Goal: Task Accomplishment & Management: Manage account settings

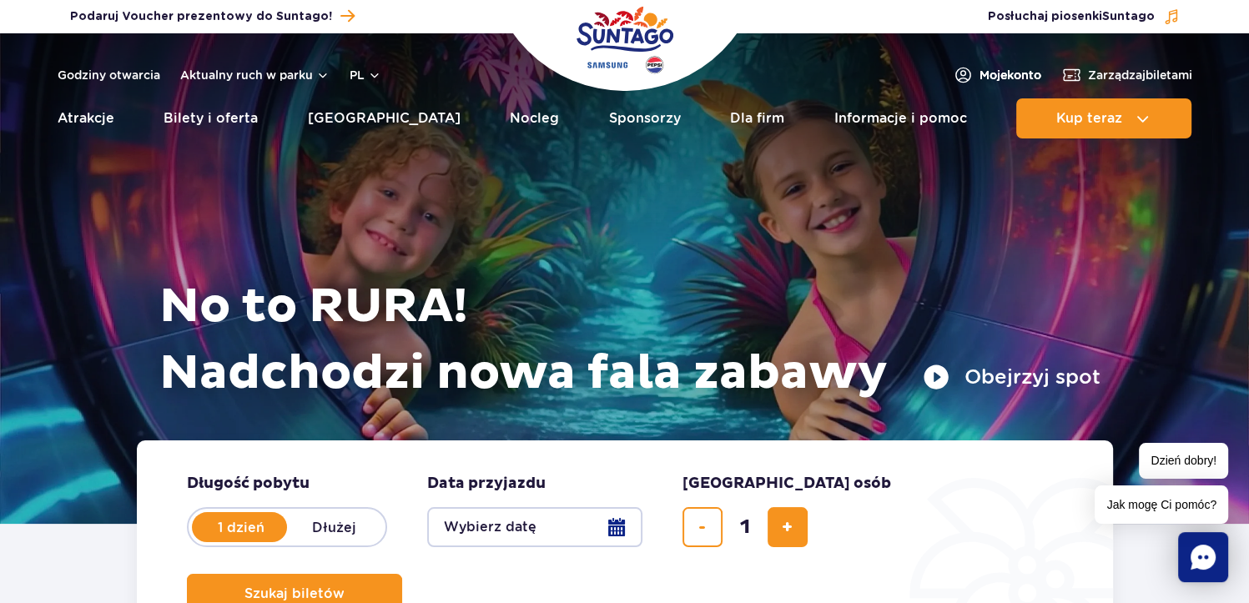
click at [994, 76] on span "Moje konto" at bounding box center [1011, 75] width 62 height 17
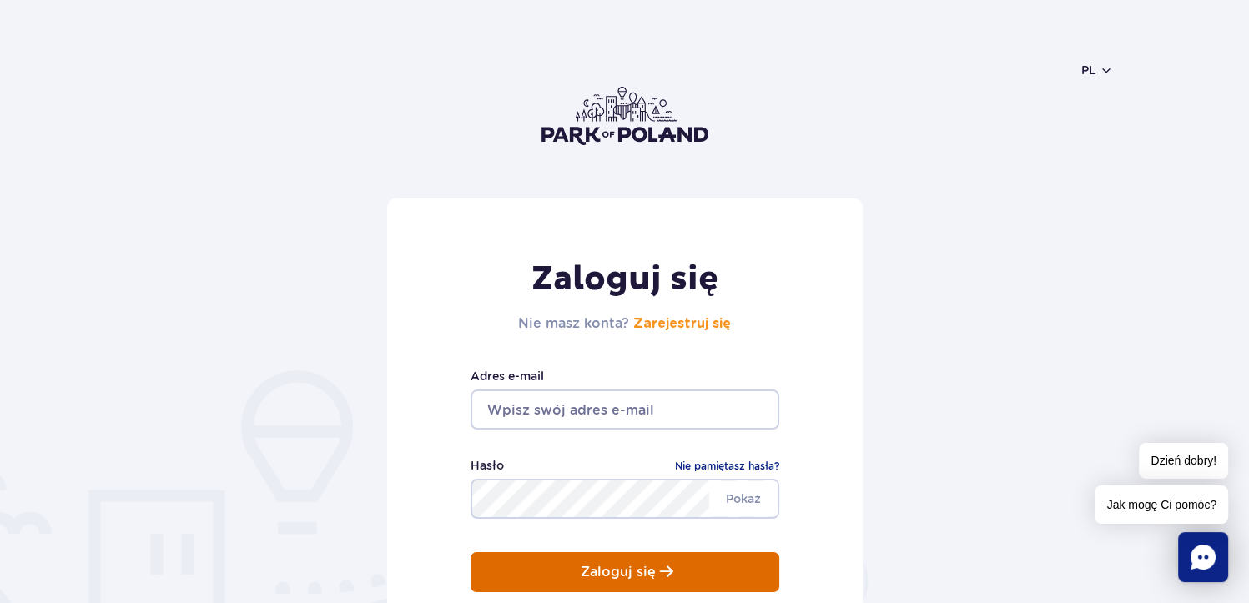
type input "[EMAIL_ADDRESS][DOMAIN_NAME]"
click at [623, 577] on p "Zaloguj się" at bounding box center [618, 572] width 75 height 15
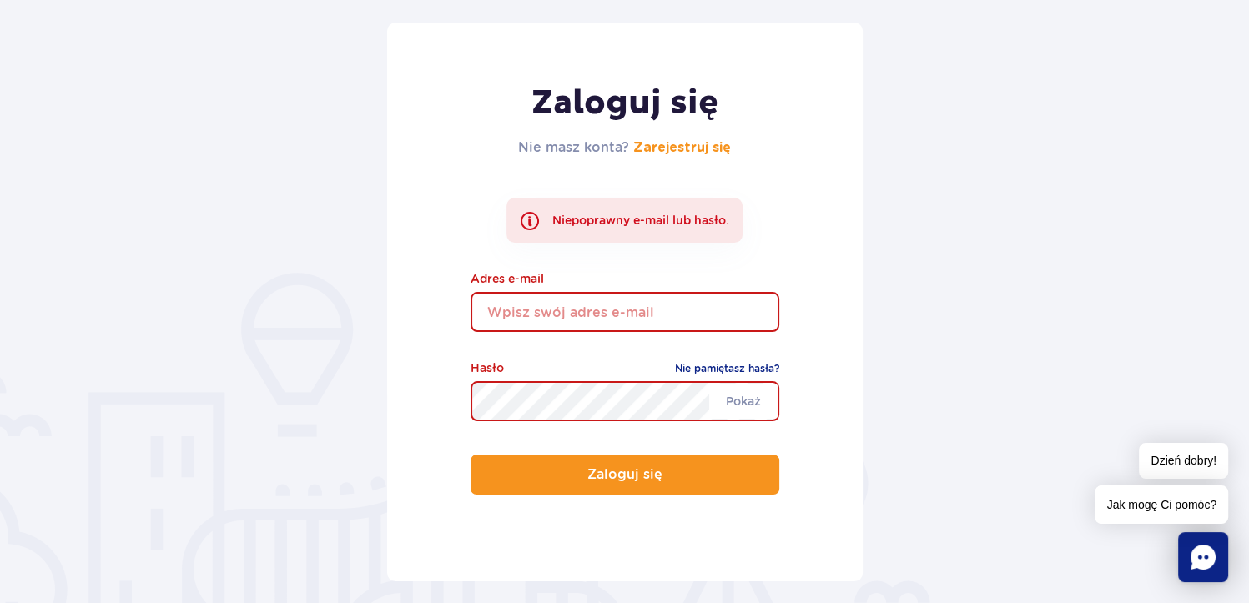
scroll to position [182, 0]
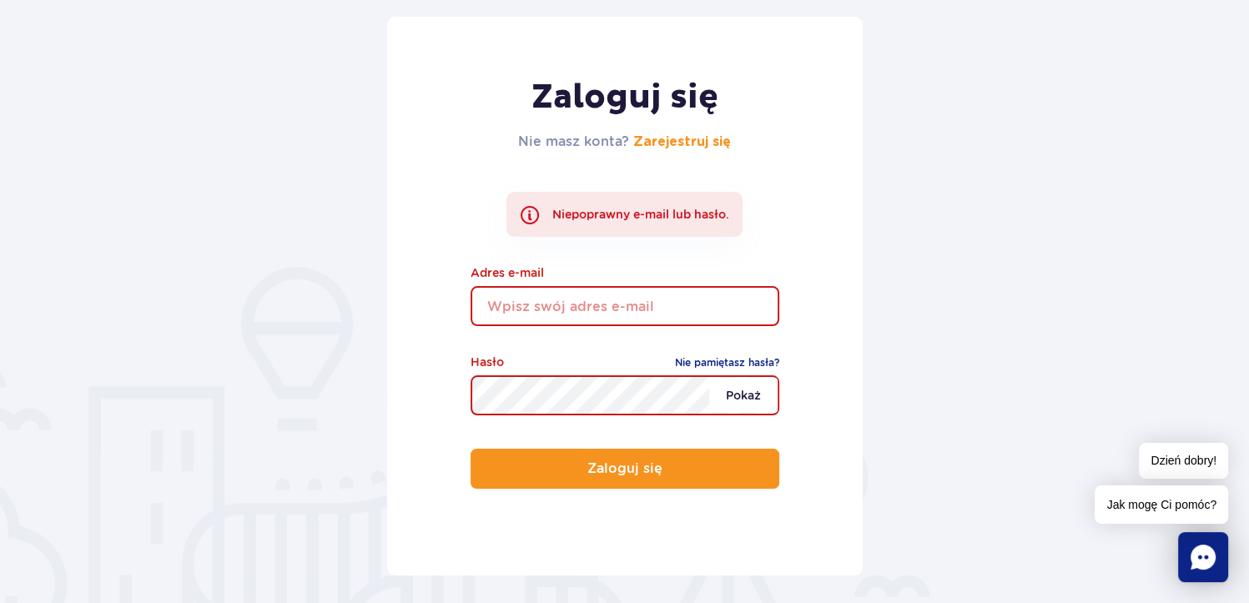
type input "[EMAIL_ADDRESS][DOMAIN_NAME]"
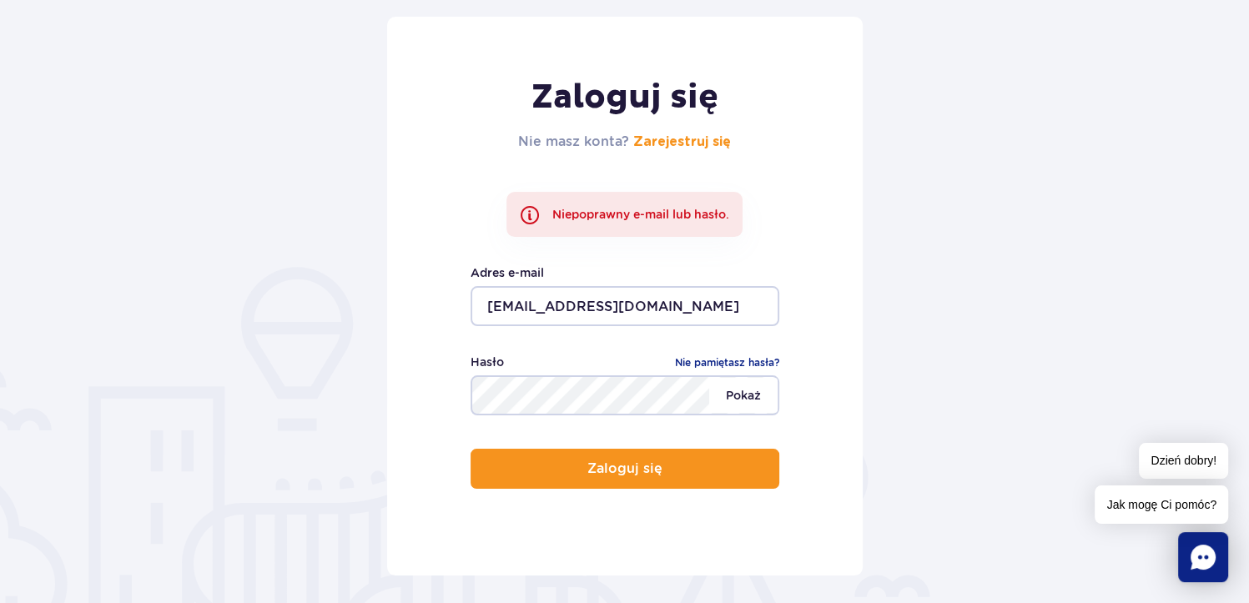
click at [744, 393] on span "Pokaż" at bounding box center [743, 395] width 68 height 35
click at [724, 360] on link "Nie pamiętasz hasła?" at bounding box center [727, 363] width 104 height 17
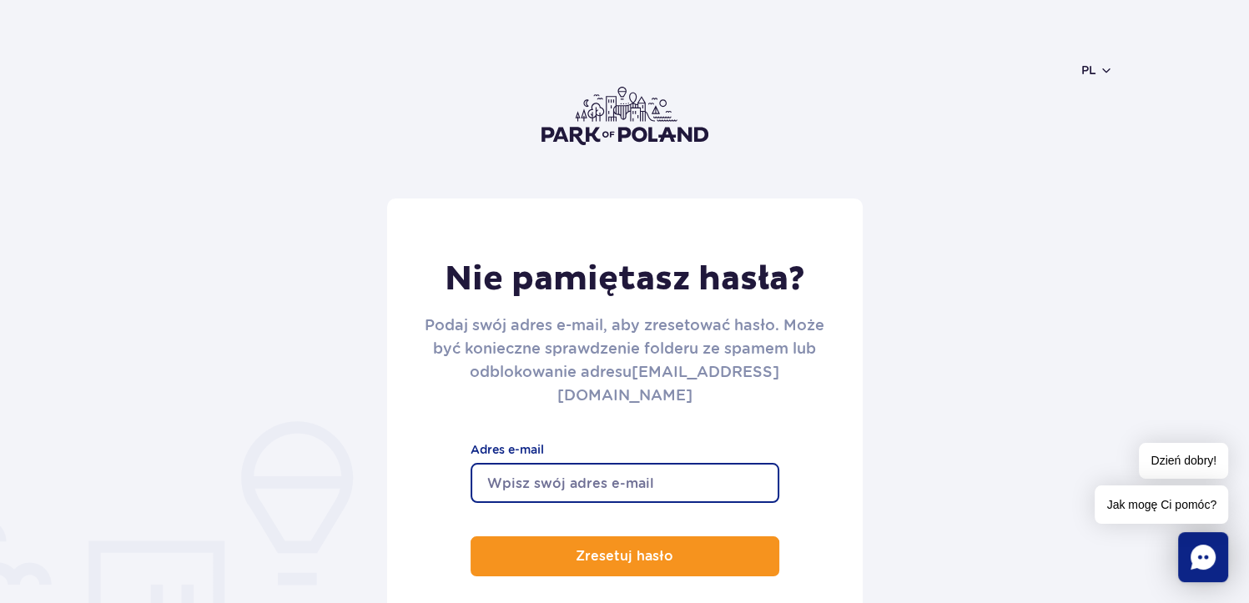
click at [642, 463] on input "Adres e-mail" at bounding box center [625, 483] width 309 height 40
type input "slawekok@poczta.fm"
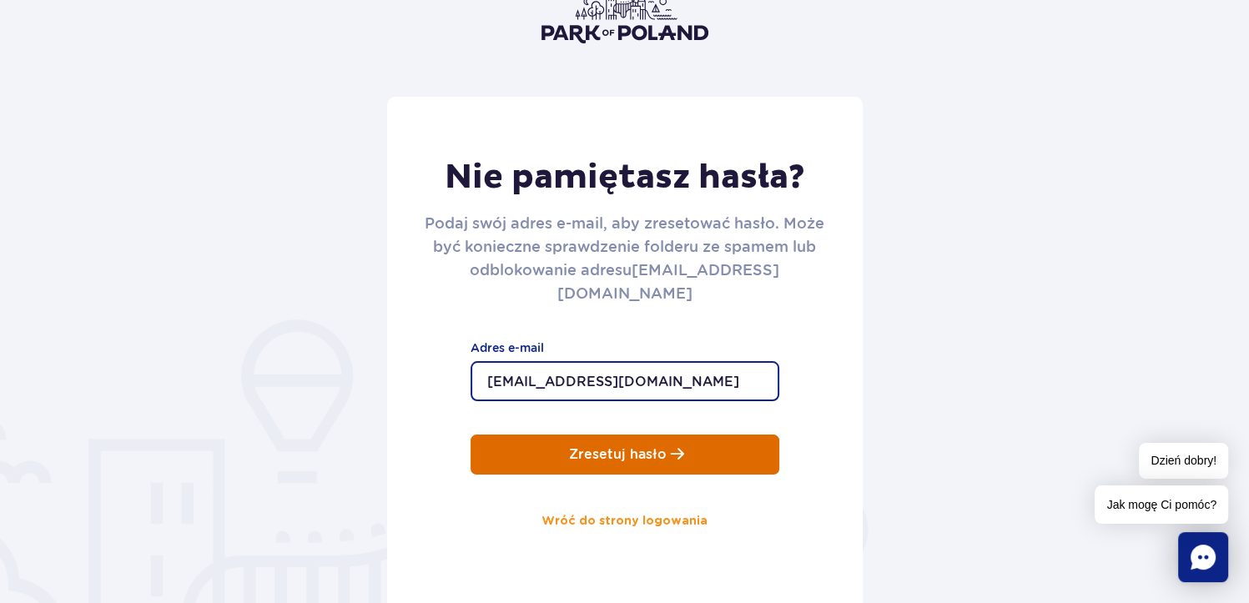
scroll to position [103, 0]
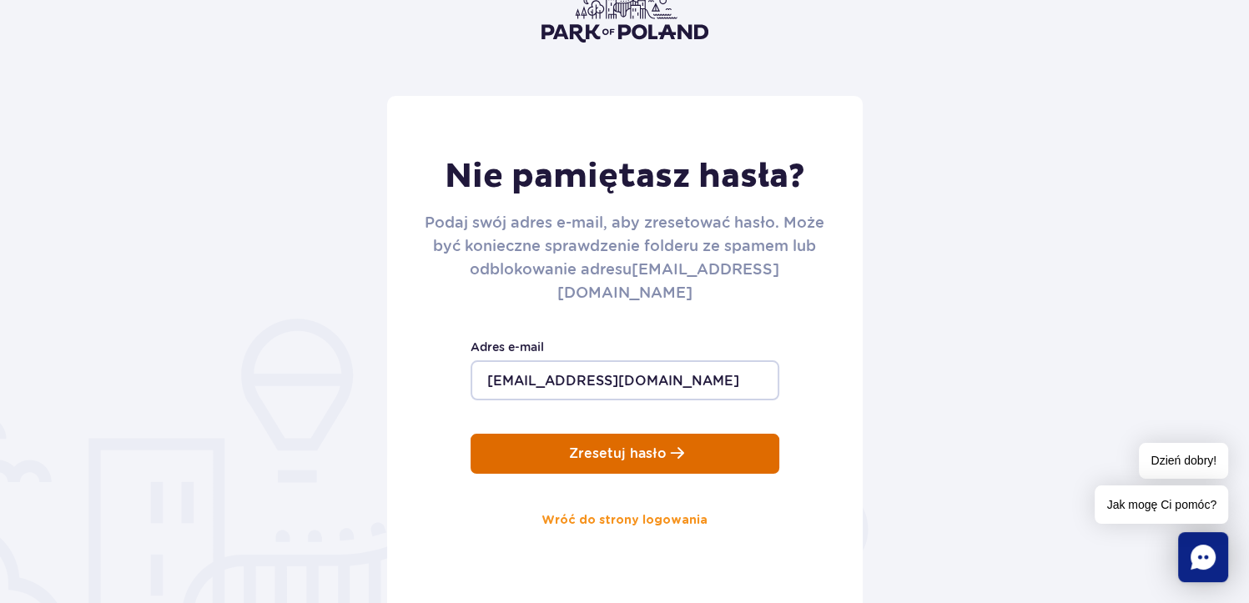
click at [628, 447] on p "Zresetuj hasło" at bounding box center [618, 454] width 98 height 15
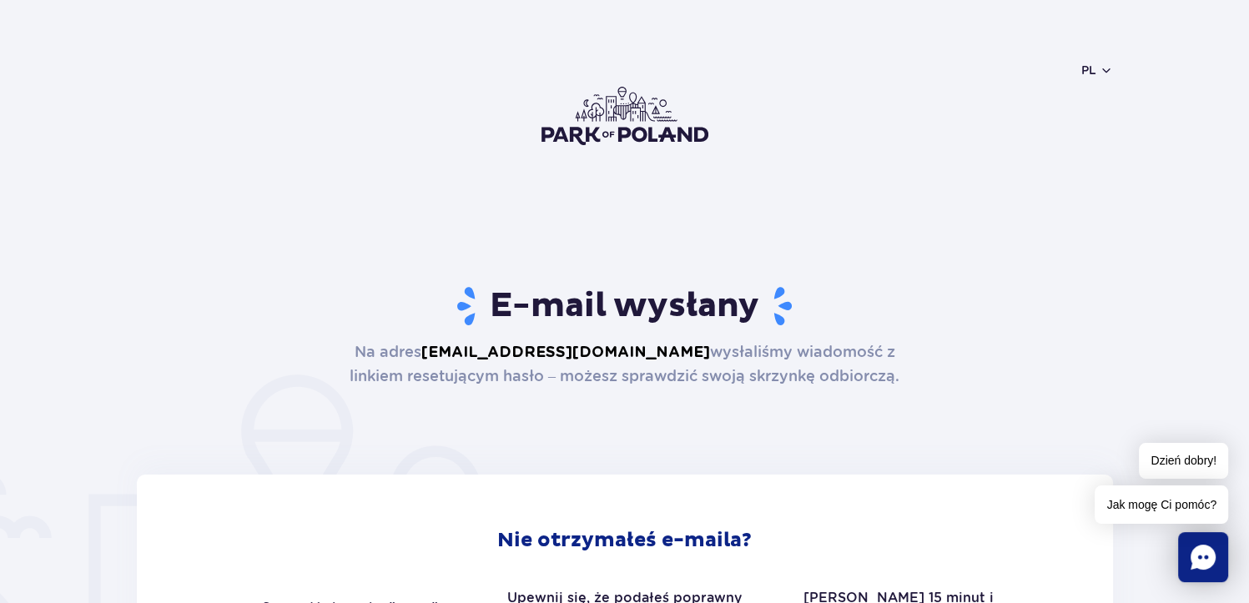
click at [652, 126] on img at bounding box center [625, 116] width 167 height 58
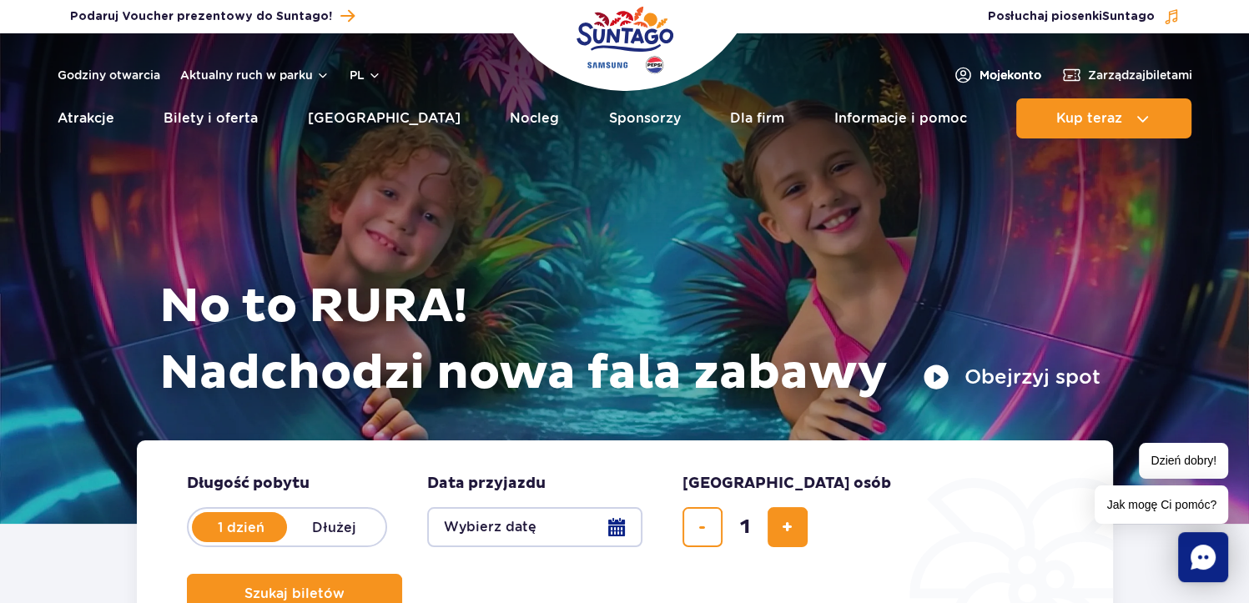
click at [996, 79] on span "Moje konto" at bounding box center [1011, 75] width 62 height 17
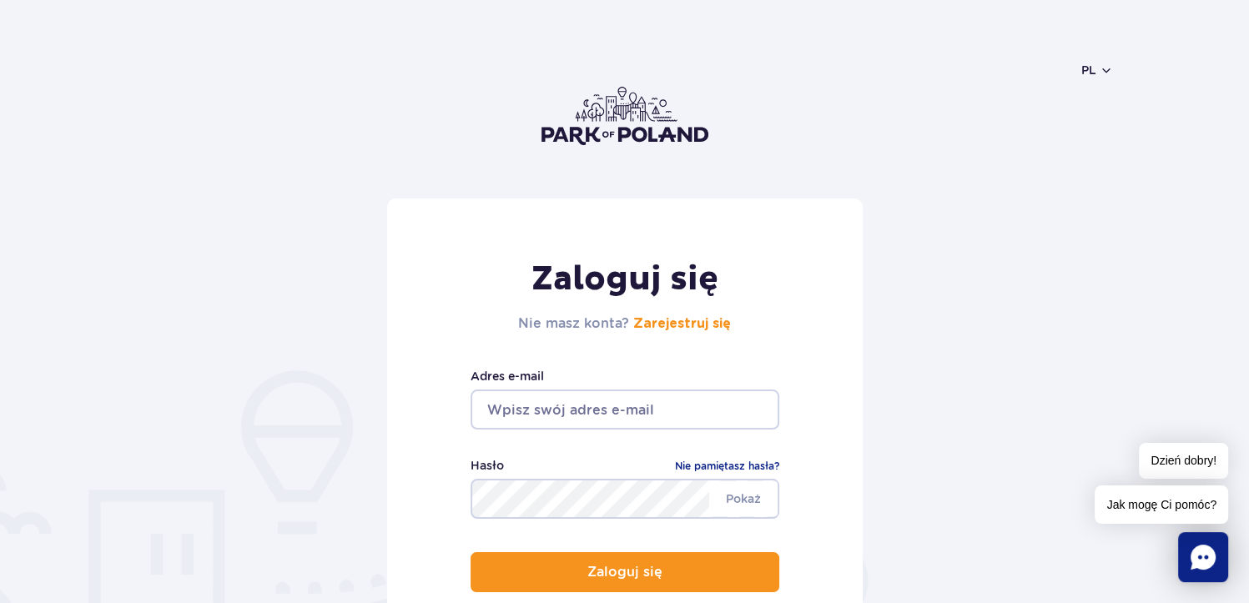
type input "[EMAIL_ADDRESS][DOMAIN_NAME]"
click at [749, 498] on span "Pokaż" at bounding box center [743, 499] width 68 height 35
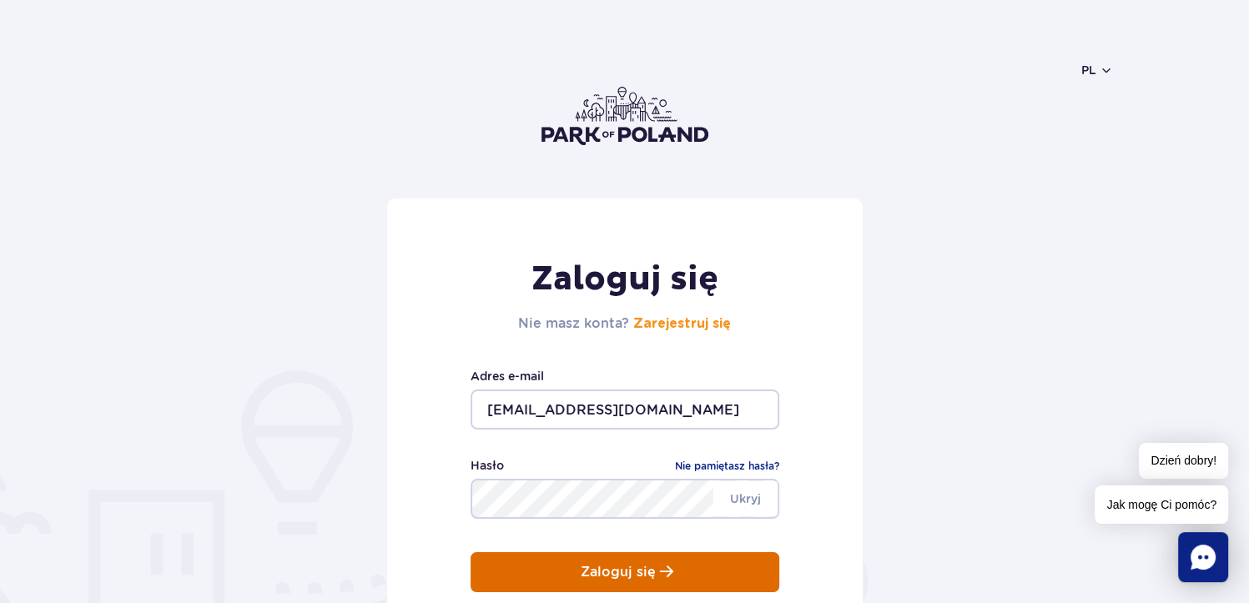
click at [613, 577] on p "Zaloguj się" at bounding box center [618, 572] width 75 height 15
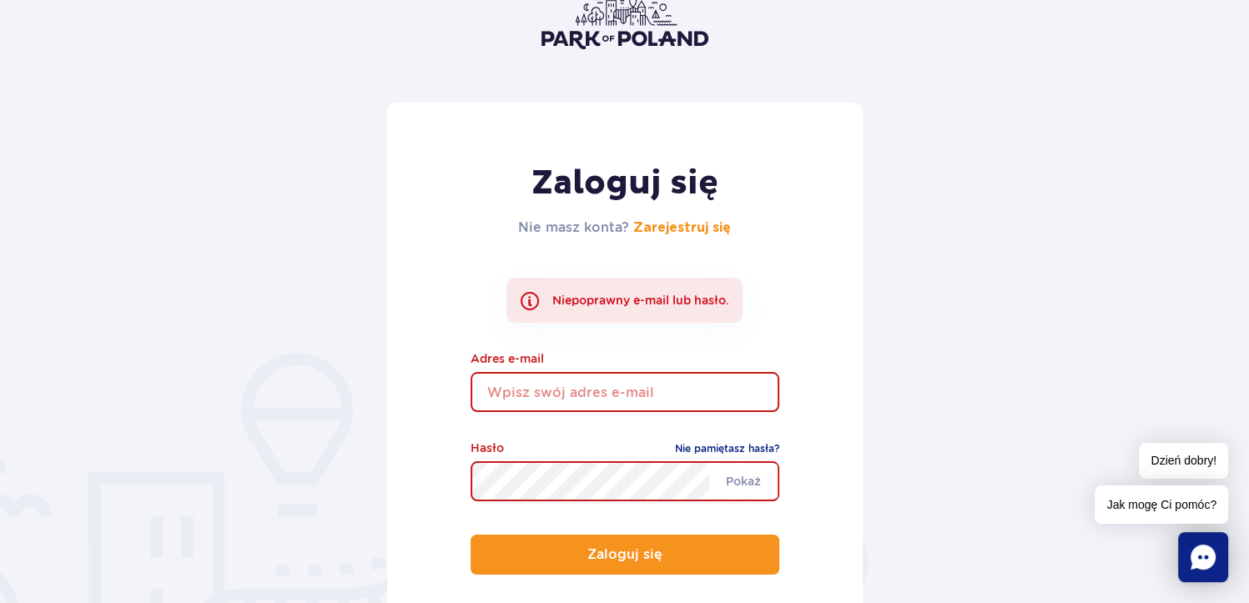
scroll to position [102, 0]
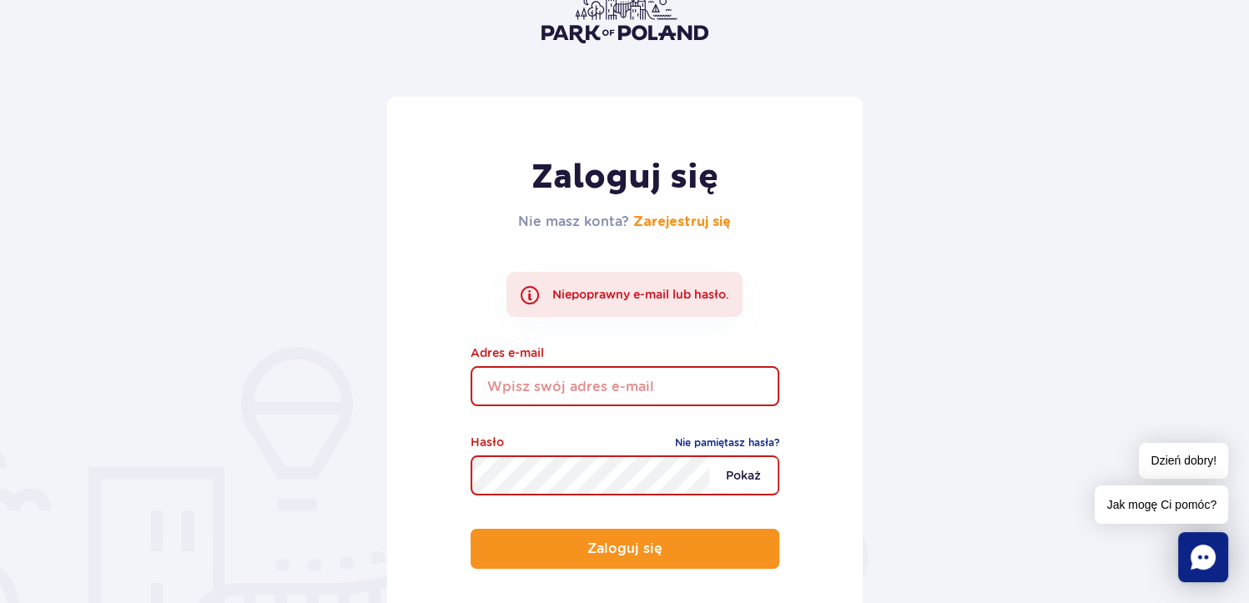
type input "[EMAIL_ADDRESS][DOMAIN_NAME]"
click at [733, 473] on span "Pokaż" at bounding box center [743, 475] width 68 height 35
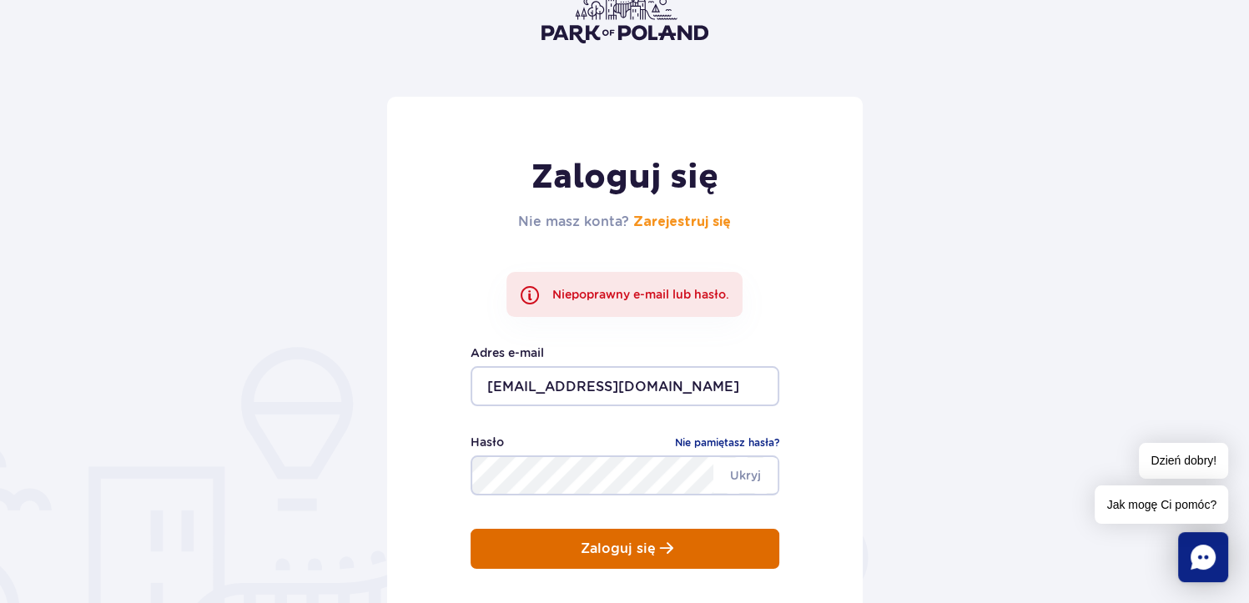
click at [622, 550] on p "Zaloguj się" at bounding box center [618, 549] width 75 height 15
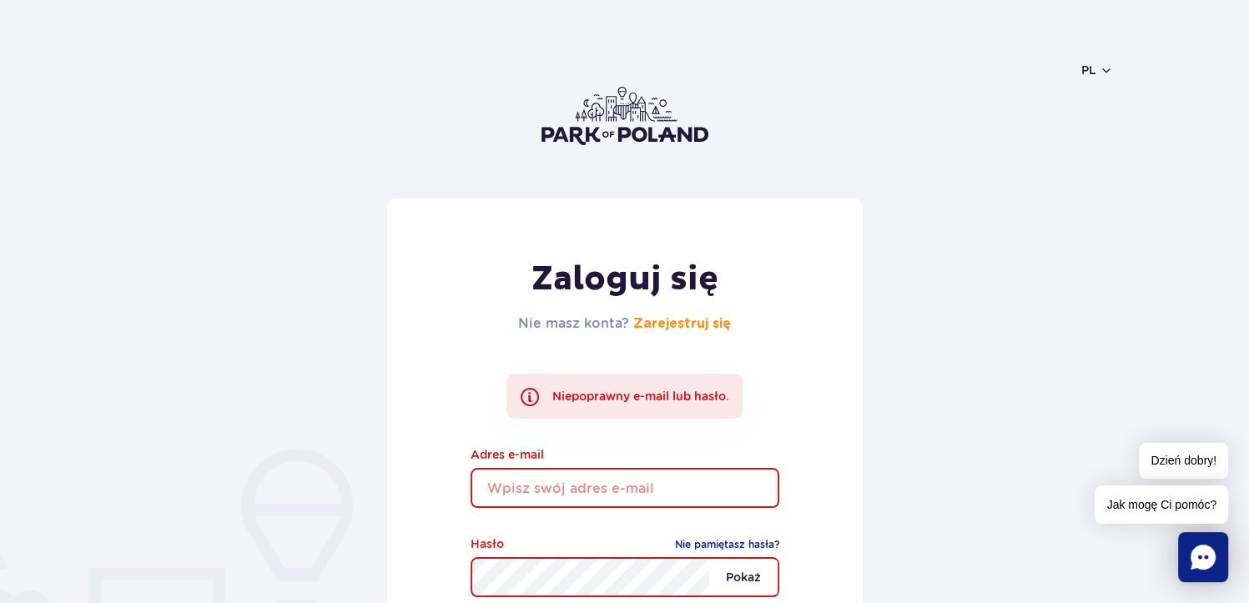
type input "[EMAIL_ADDRESS][DOMAIN_NAME]"
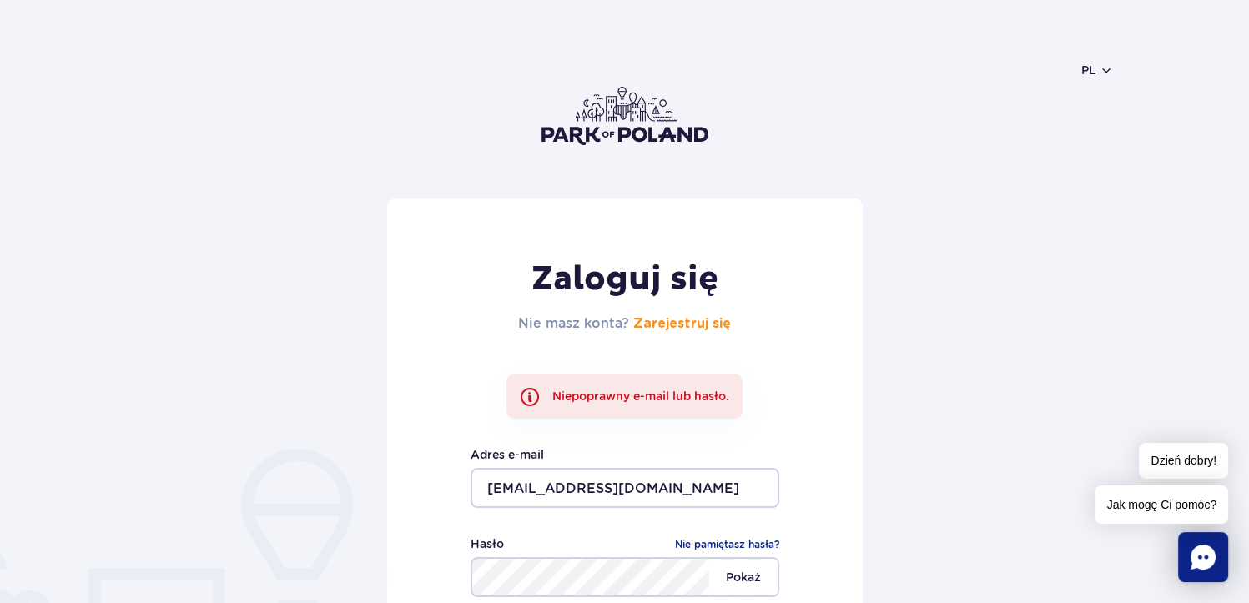
click at [731, 573] on span "Pokaż" at bounding box center [743, 577] width 68 height 35
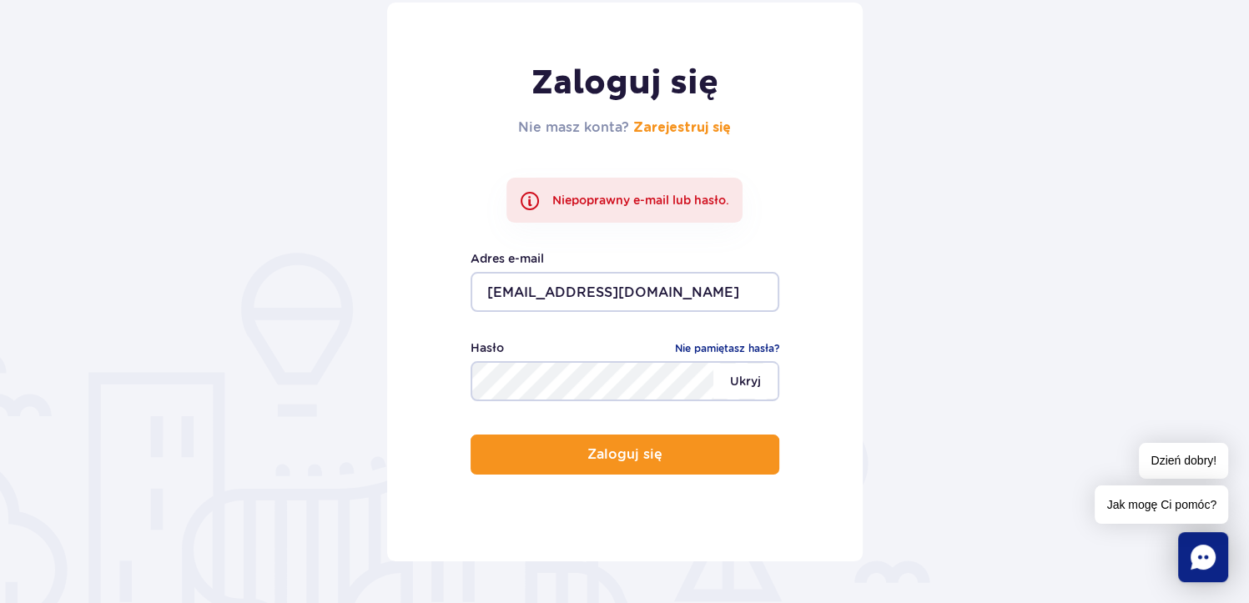
scroll to position [197, 0]
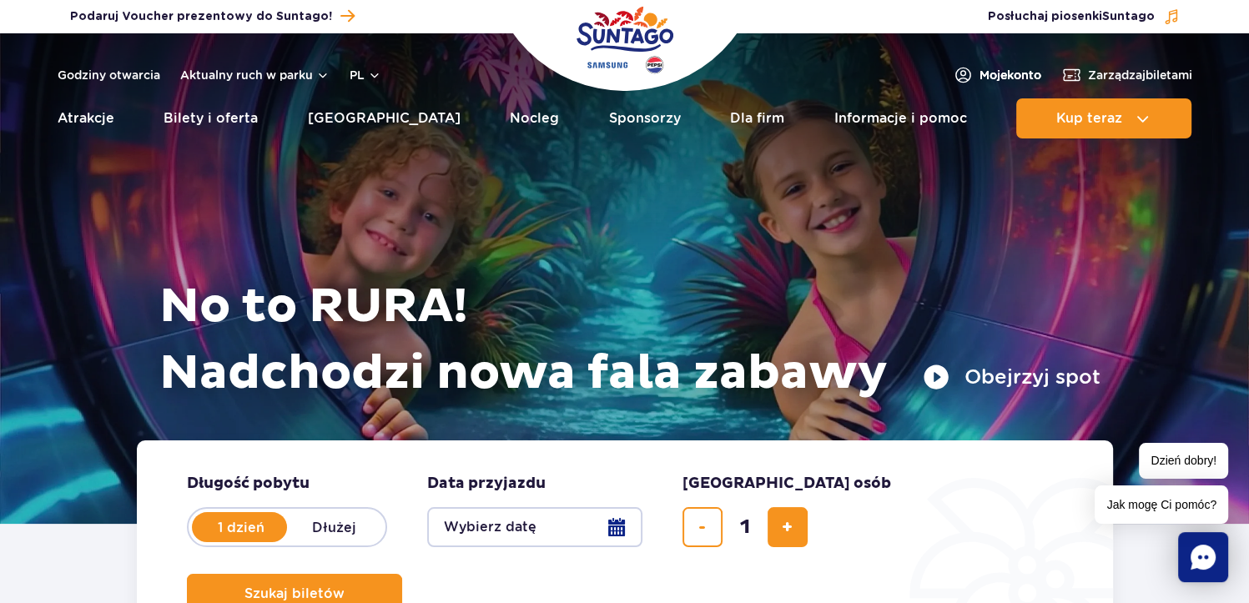
click at [964, 80] on img at bounding box center [963, 75] width 20 height 20
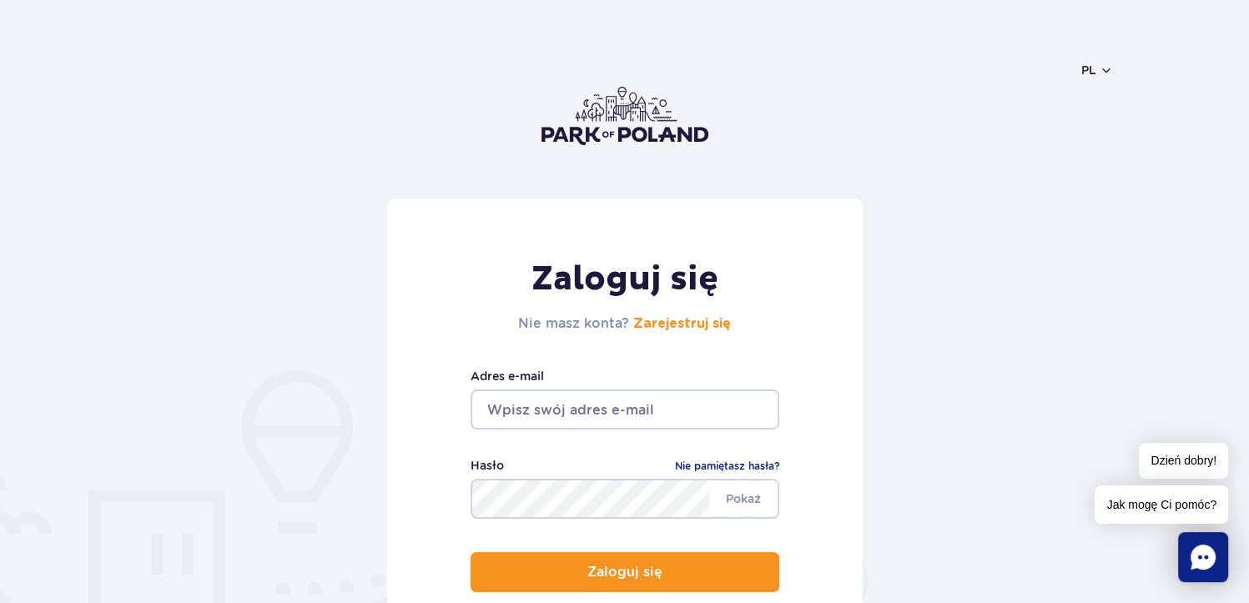
type input "[EMAIL_ADDRESS][DOMAIN_NAME]"
click at [744, 496] on span "Pokaż" at bounding box center [743, 499] width 68 height 35
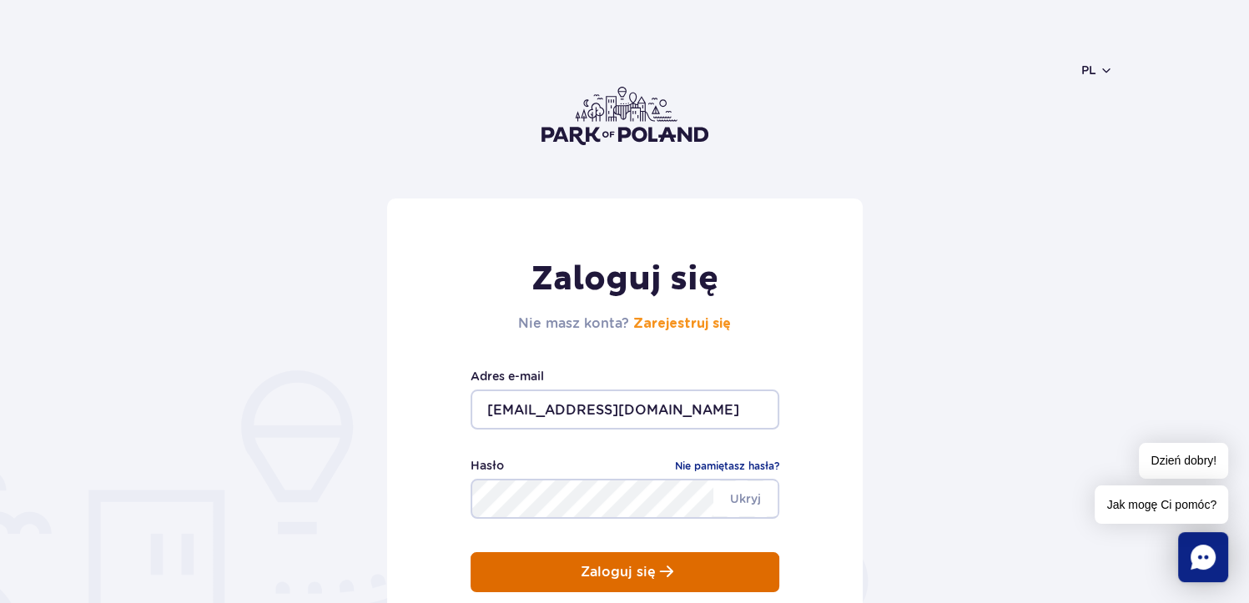
click at [636, 574] on p "Zaloguj się" at bounding box center [618, 572] width 75 height 15
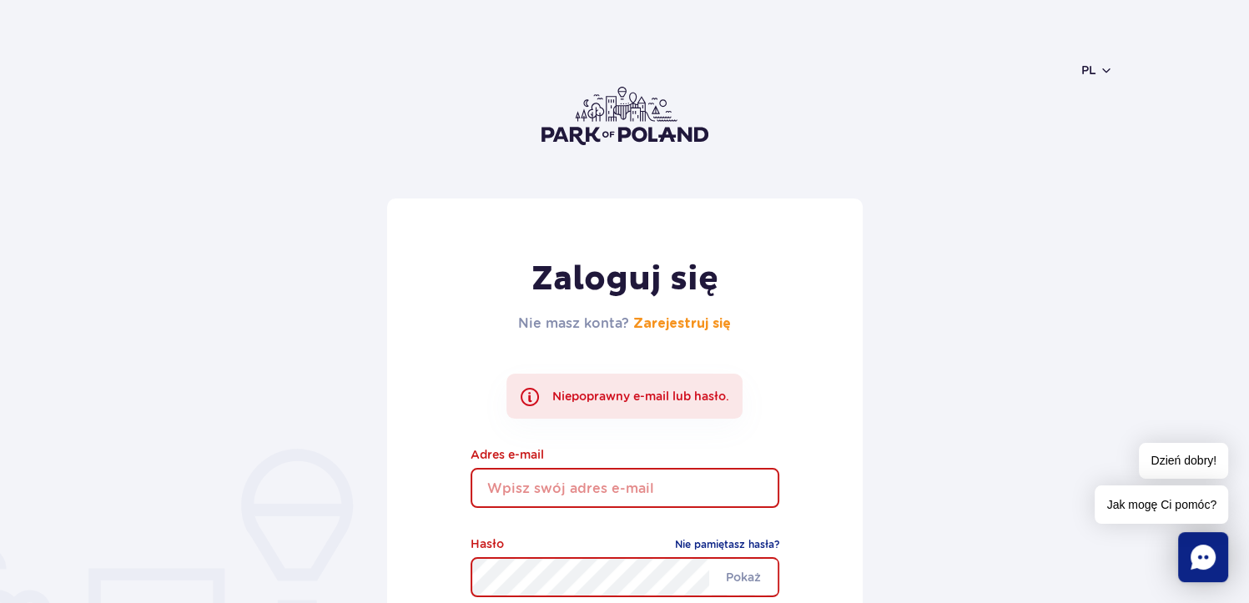
type input "[EMAIL_ADDRESS][DOMAIN_NAME]"
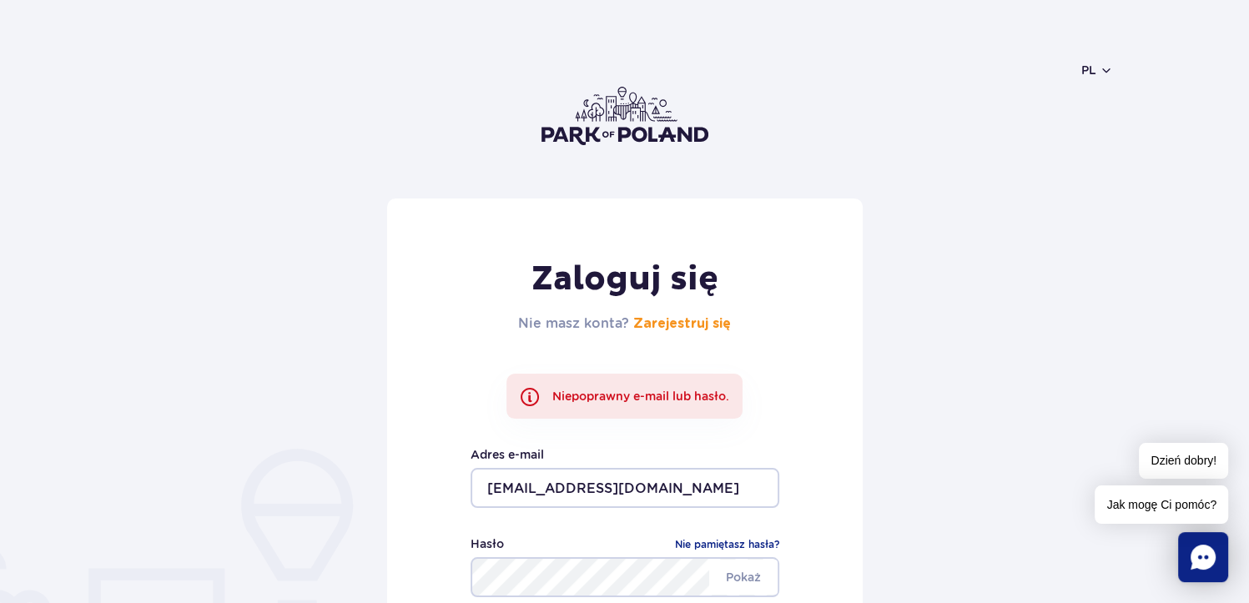
click at [633, 124] on img at bounding box center [625, 116] width 167 height 58
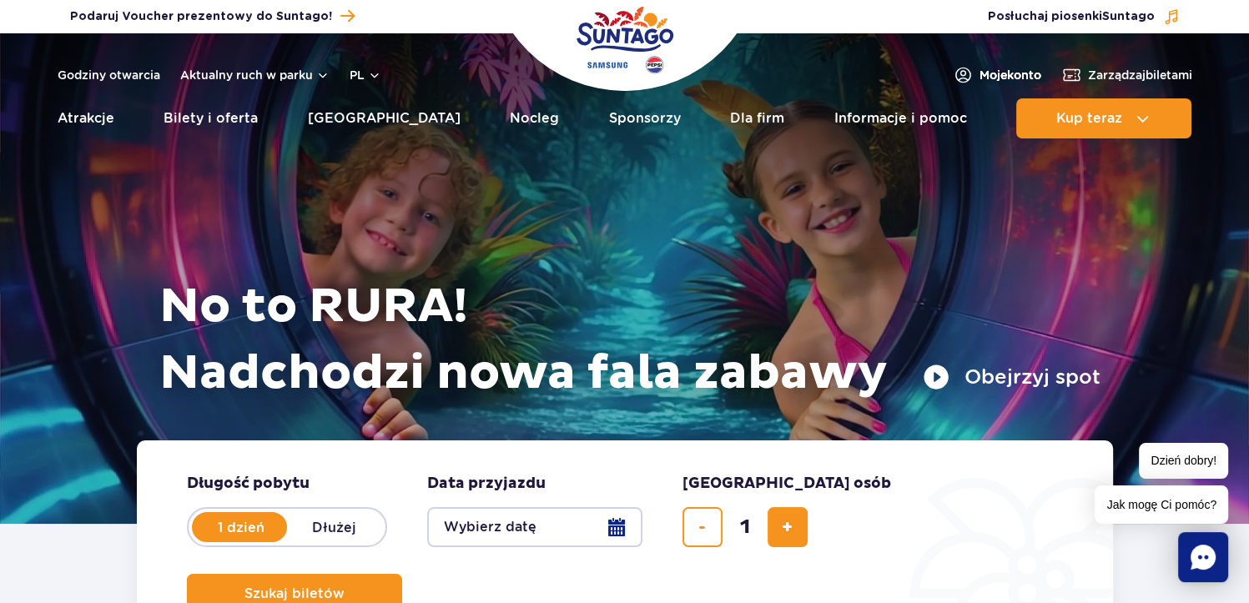
click at [1015, 69] on span "Moje konto" at bounding box center [1011, 75] width 62 height 17
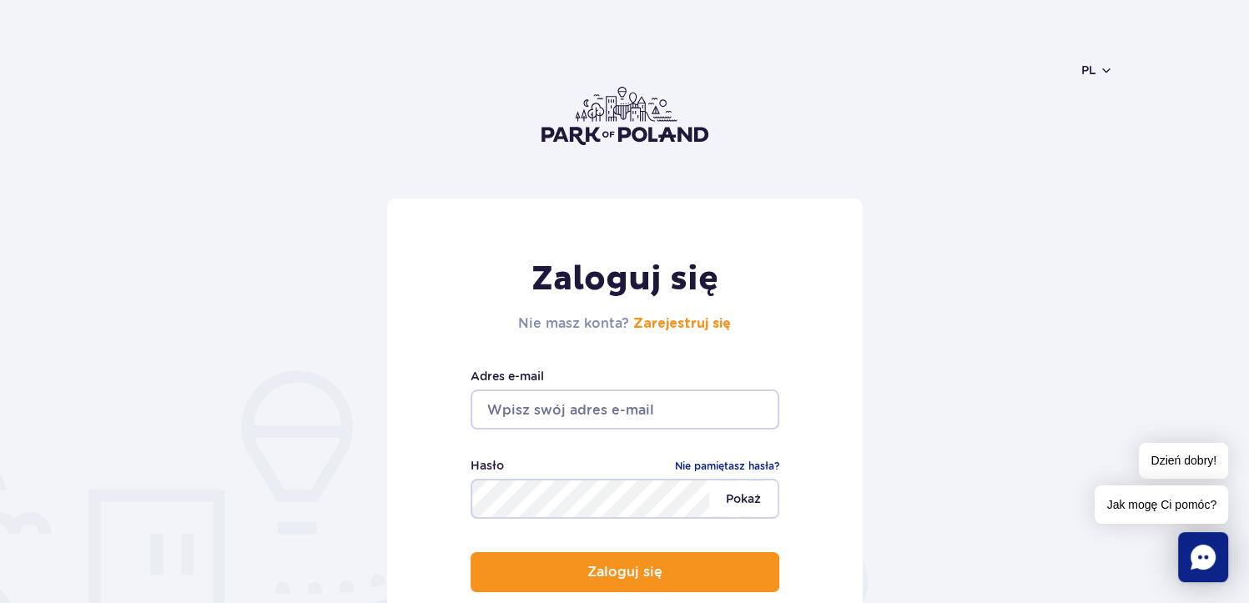
type input "[EMAIL_ADDRESS][DOMAIN_NAME]"
click at [741, 501] on span "Pokaż" at bounding box center [743, 499] width 68 height 35
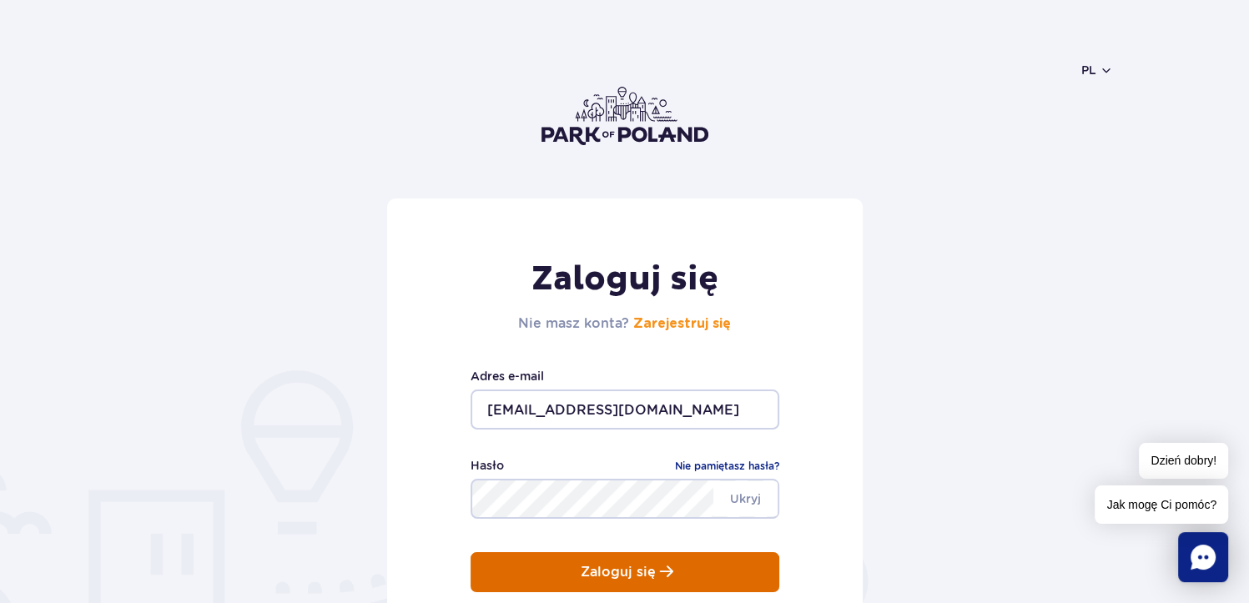
click at [631, 578] on p "Zaloguj się" at bounding box center [618, 572] width 75 height 15
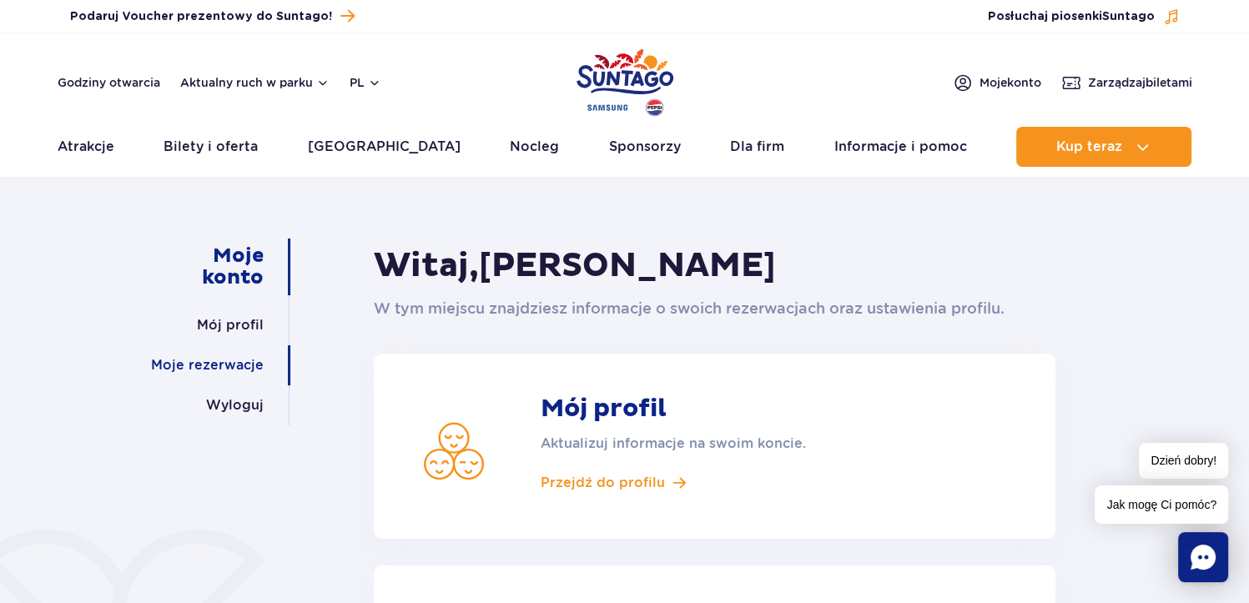
click at [230, 361] on link "Moje rezerwacje" at bounding box center [207, 366] width 113 height 40
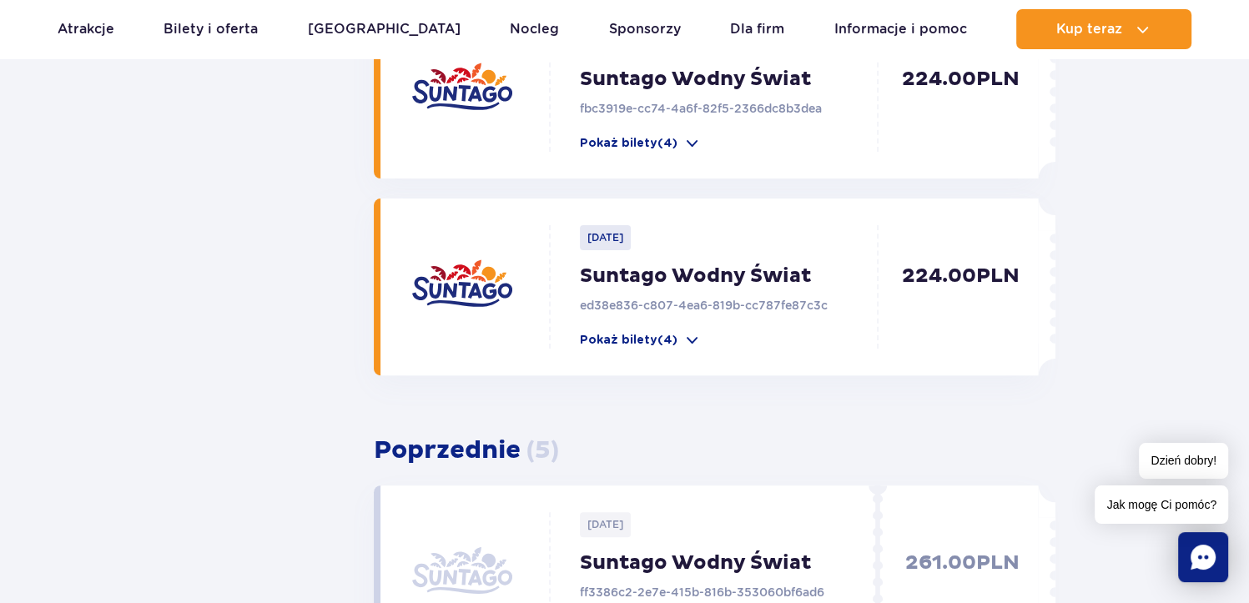
scroll to position [424, 0]
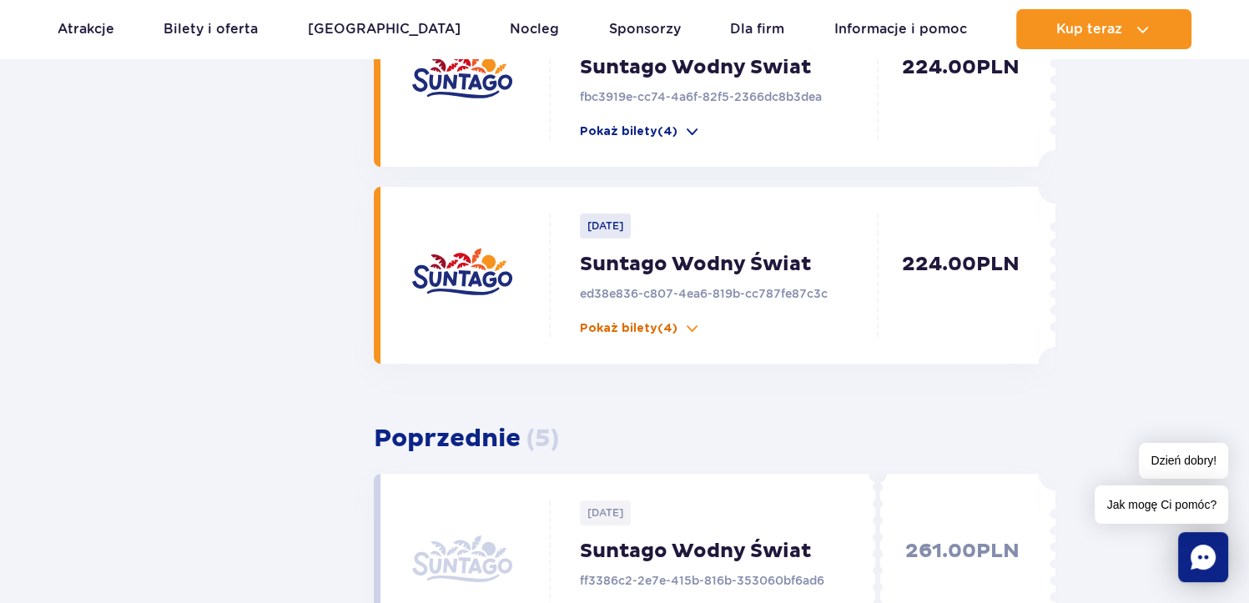
click at [669, 326] on p "Pokaż bilety (4)" at bounding box center [629, 328] width 98 height 17
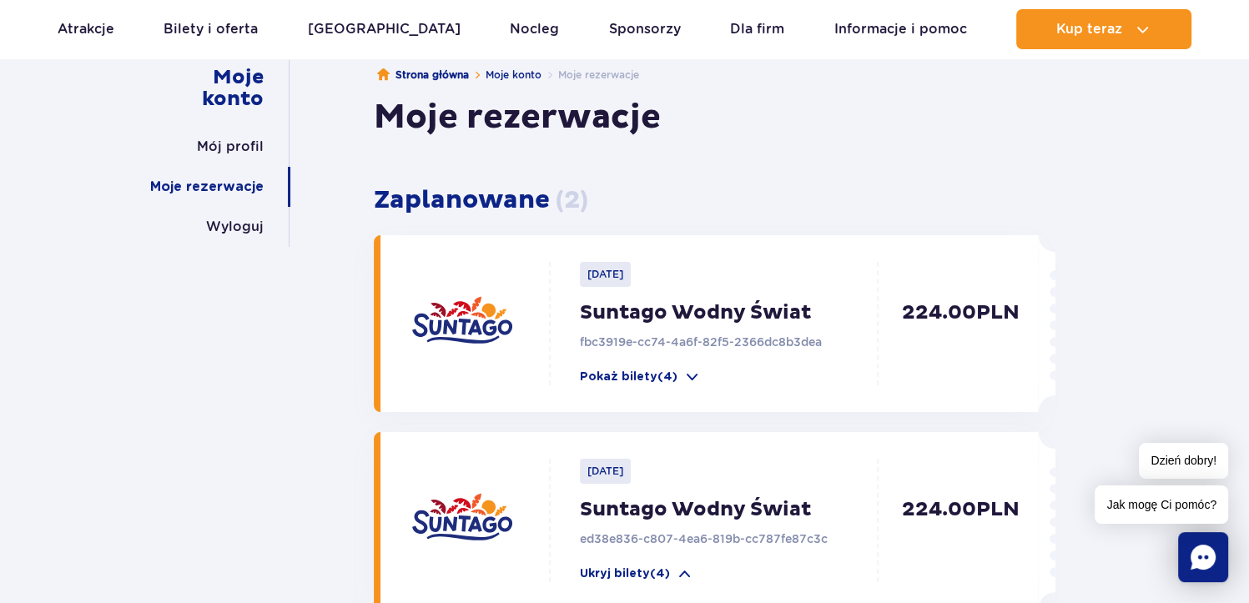
scroll to position [186, 0]
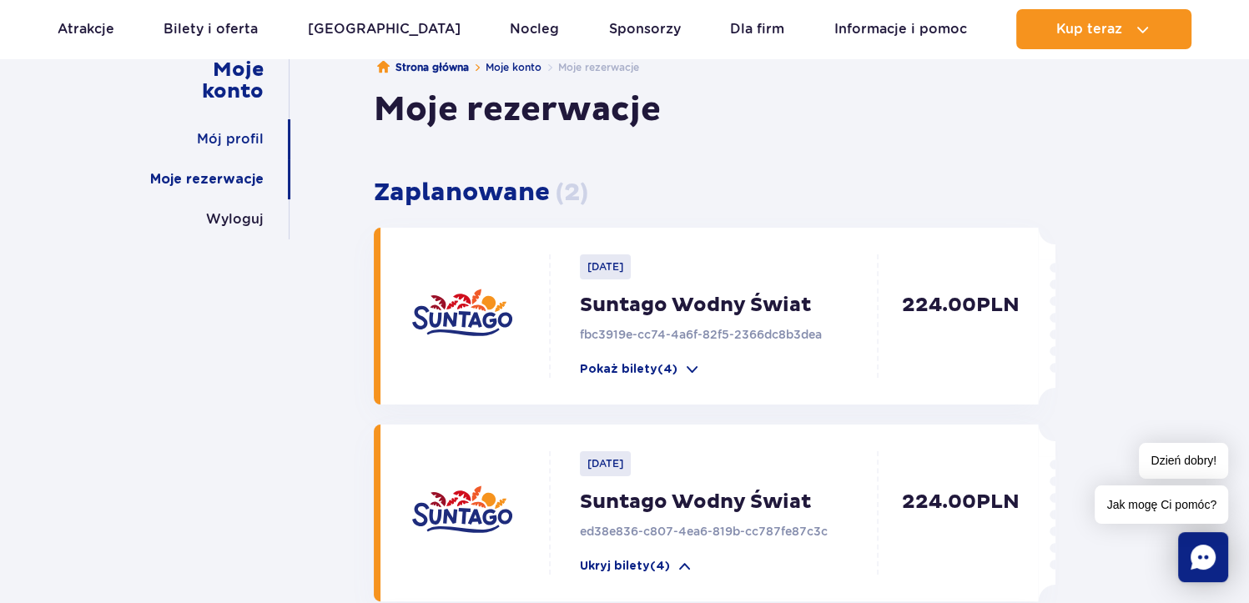
click at [218, 138] on link "Mój profil" at bounding box center [230, 139] width 67 height 40
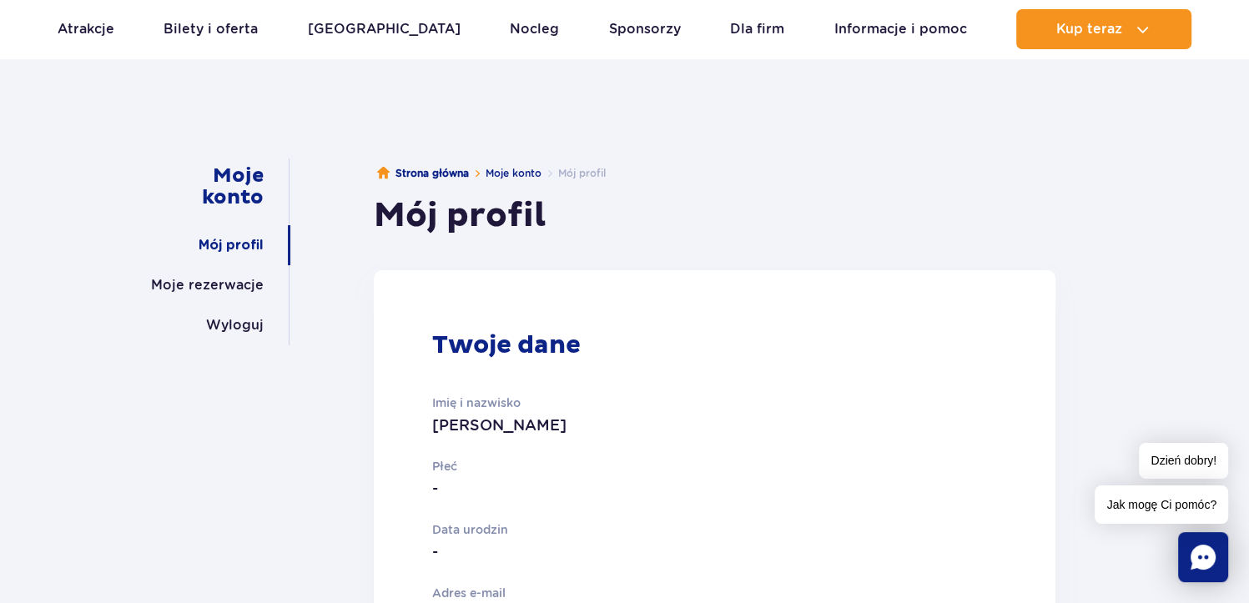
scroll to position [69, 0]
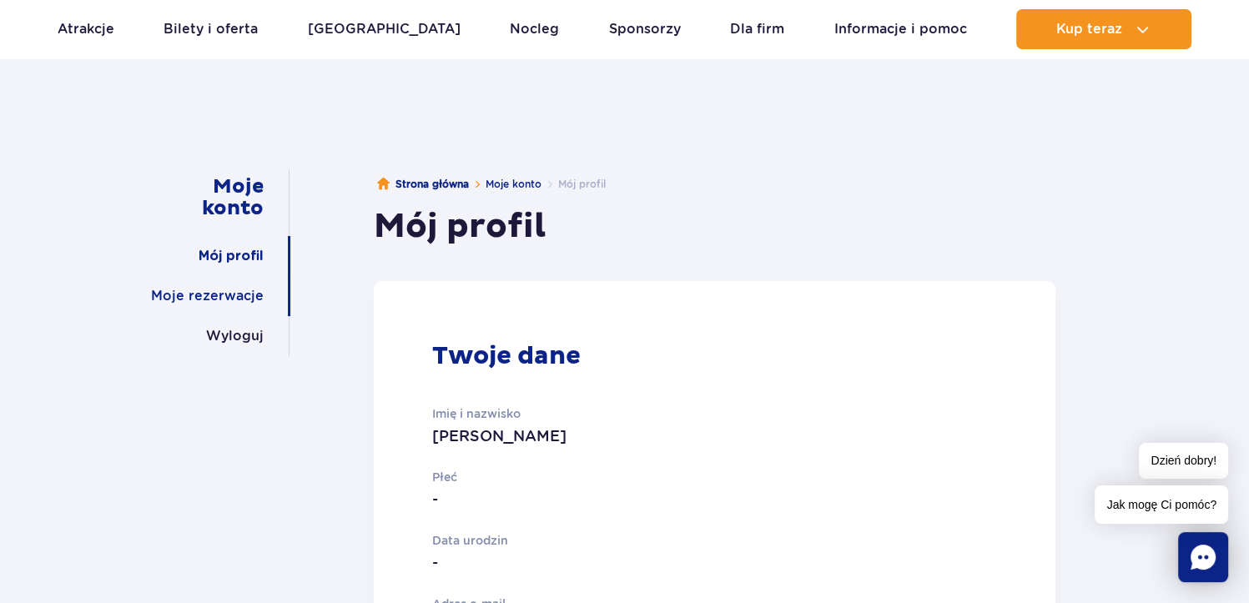
click at [236, 300] on link "Moje rezerwacje" at bounding box center [207, 296] width 113 height 40
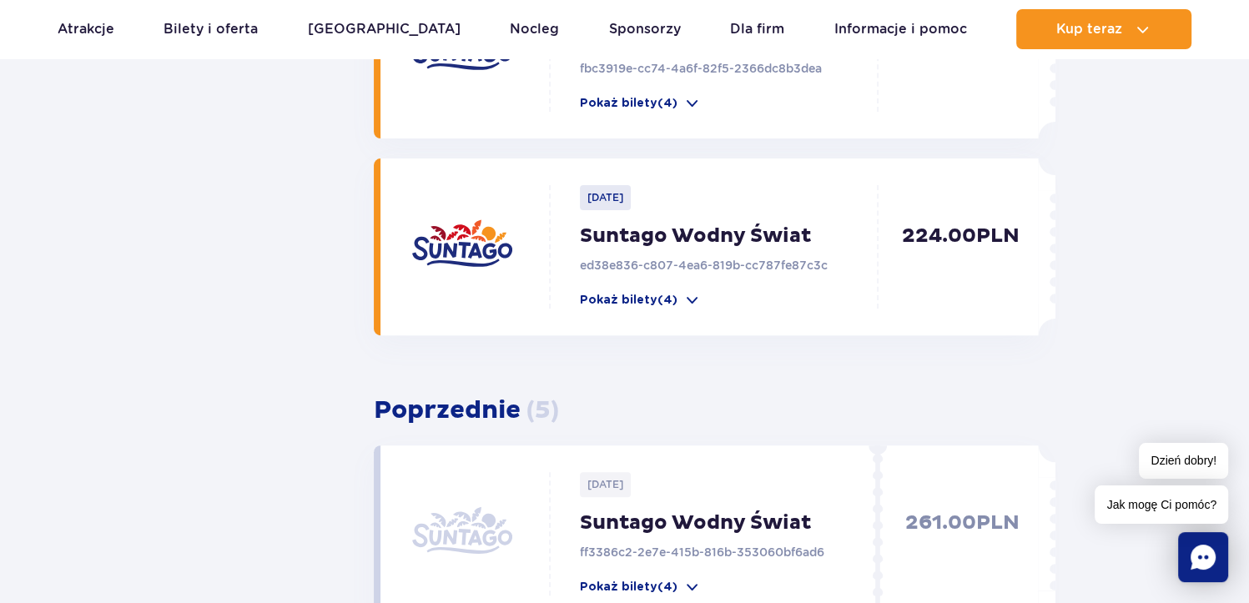
scroll to position [457, 0]
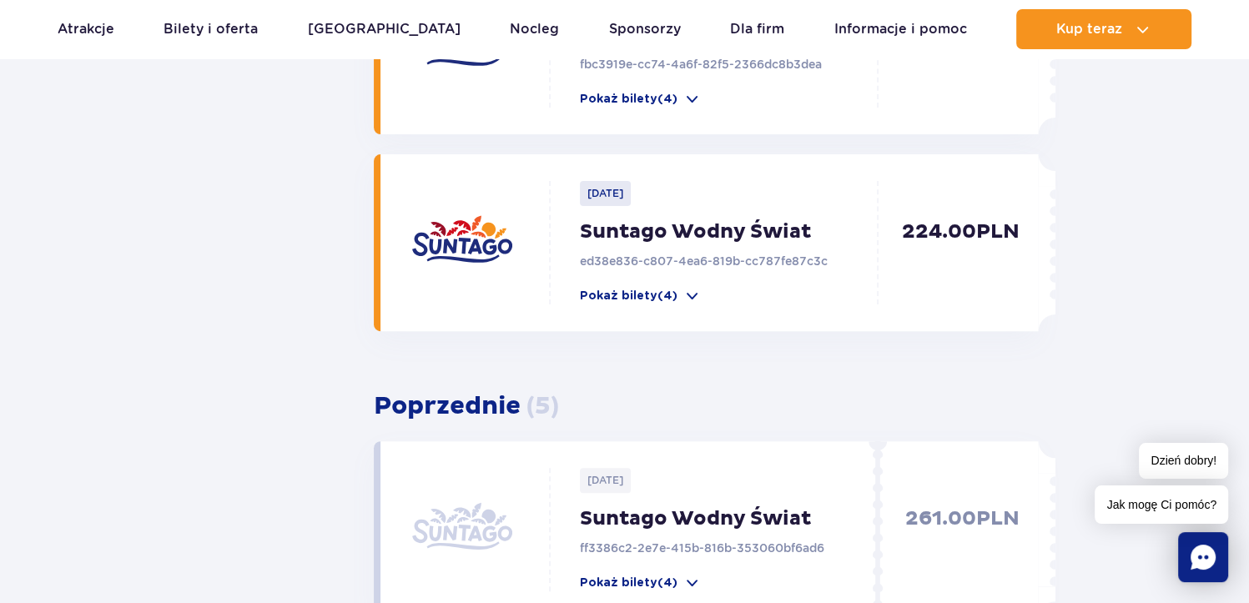
click at [734, 264] on p "ed38e836-c807-4ea6-819b-cc787fe87c3c" at bounding box center [733, 261] width 307 height 17
click at [691, 299] on span at bounding box center [692, 296] width 17 height 17
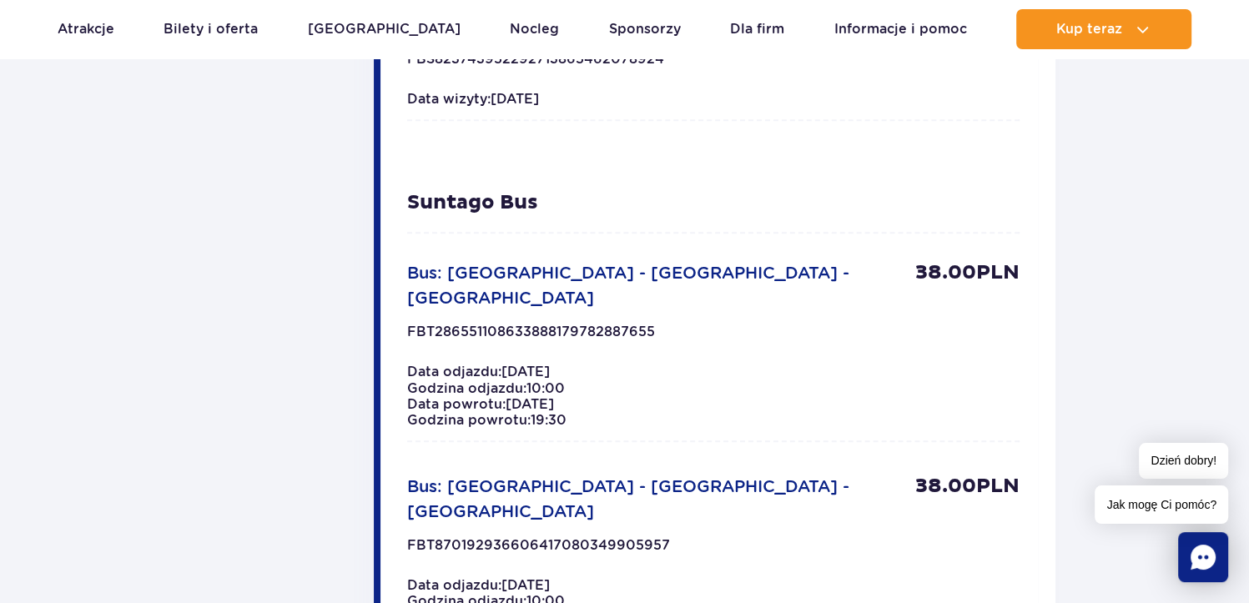
scroll to position [1045, 0]
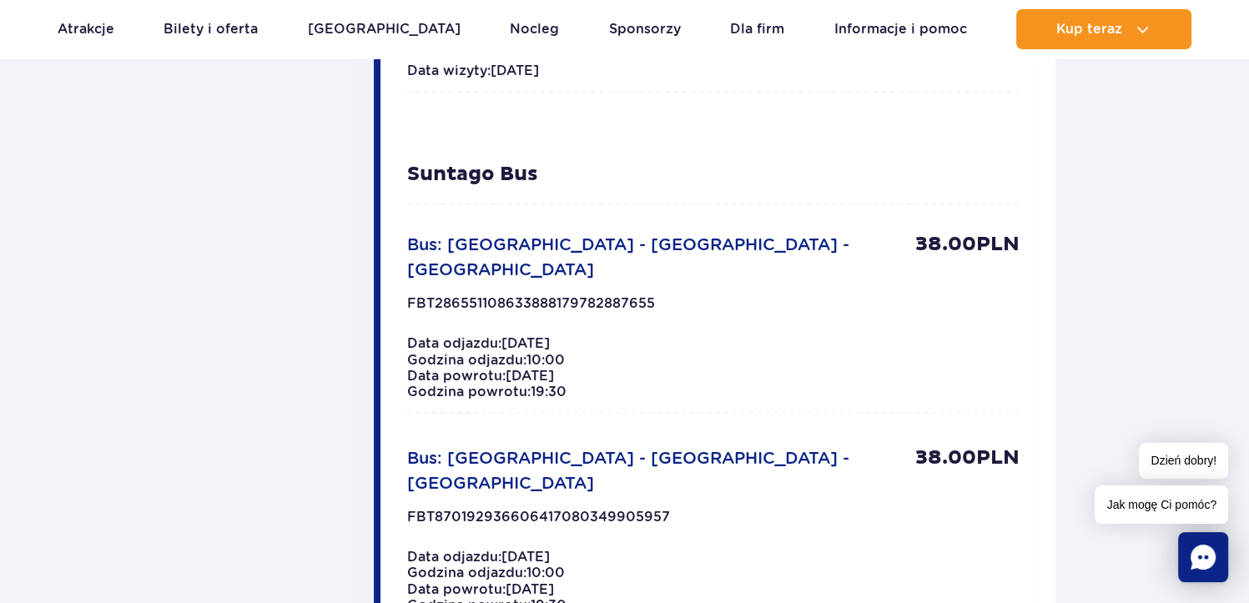
click at [512, 368] on span "Data powrotu: 2025-09-19" at bounding box center [480, 376] width 147 height 16
drag, startPoint x: 512, startPoint y: 341, endPoint x: 431, endPoint y: 173, distance: 187.0
click at [431, 173] on p "Suntago Bus" at bounding box center [713, 174] width 613 height 20
click at [966, 246] on p "38.00 PLN" at bounding box center [968, 257] width 104 height 50
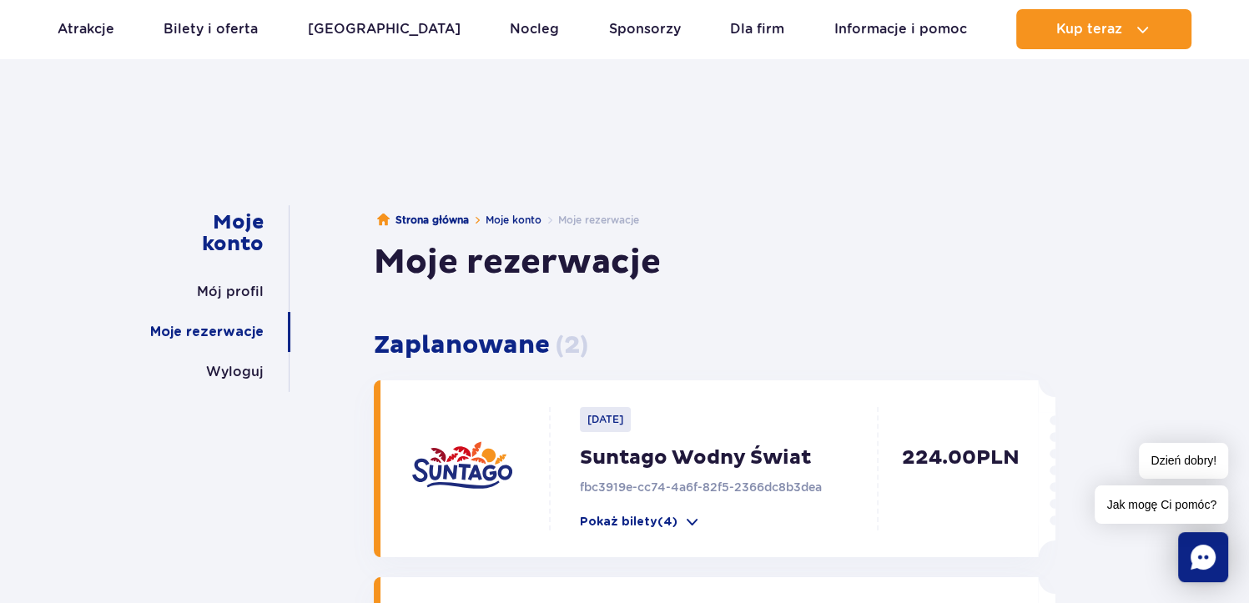
scroll to position [0, 0]
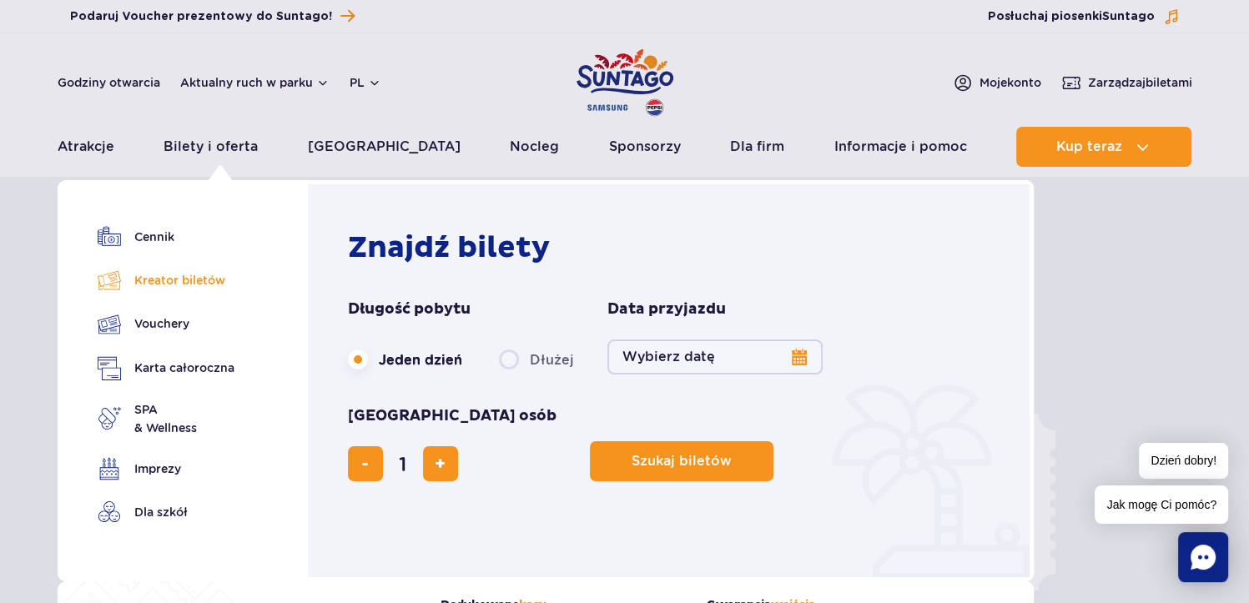
click at [202, 280] on link "Kreator biletów" at bounding box center [166, 280] width 137 height 23
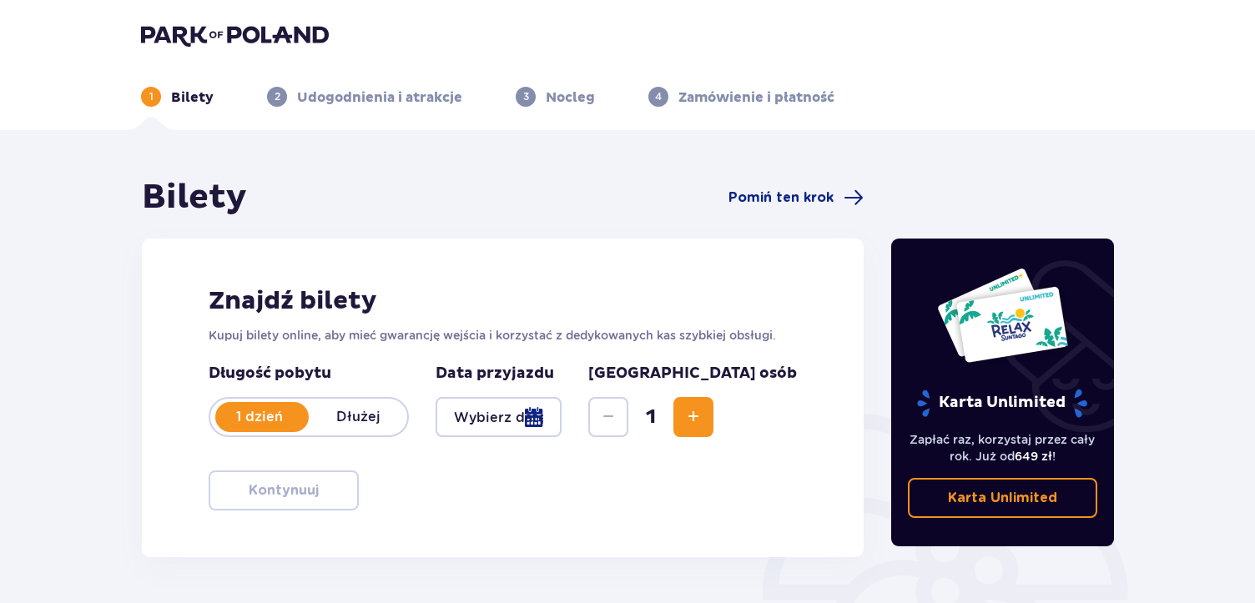
click at [192, 34] on img at bounding box center [235, 34] width 188 height 23
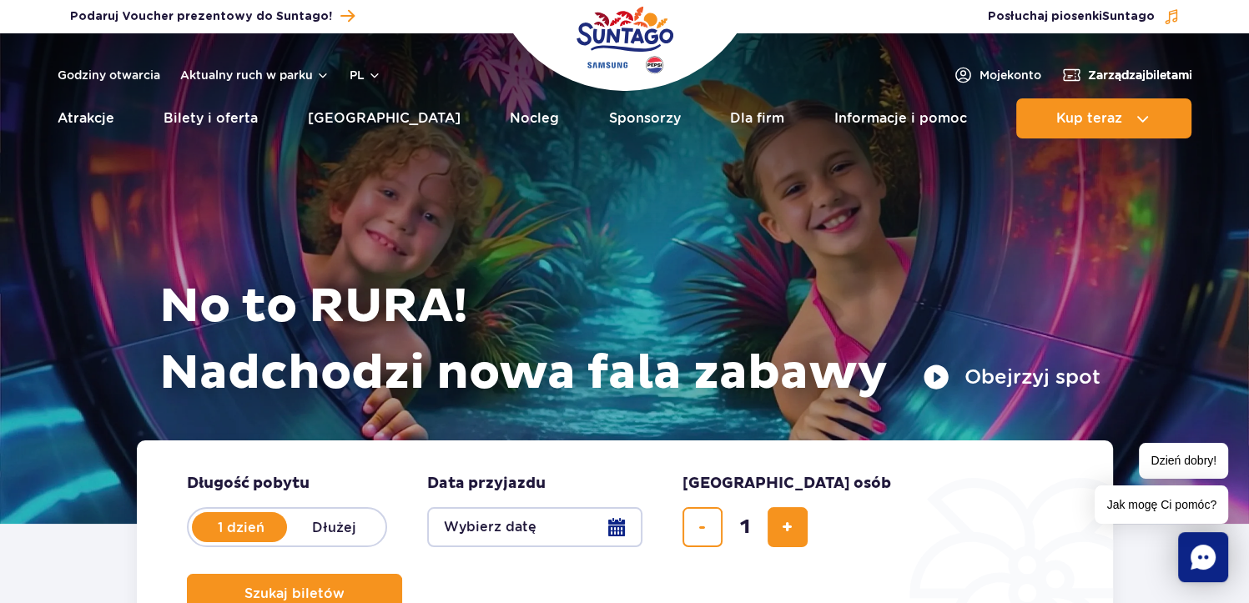
click at [1125, 75] on span "Zarządzaj biletami" at bounding box center [1140, 75] width 104 height 17
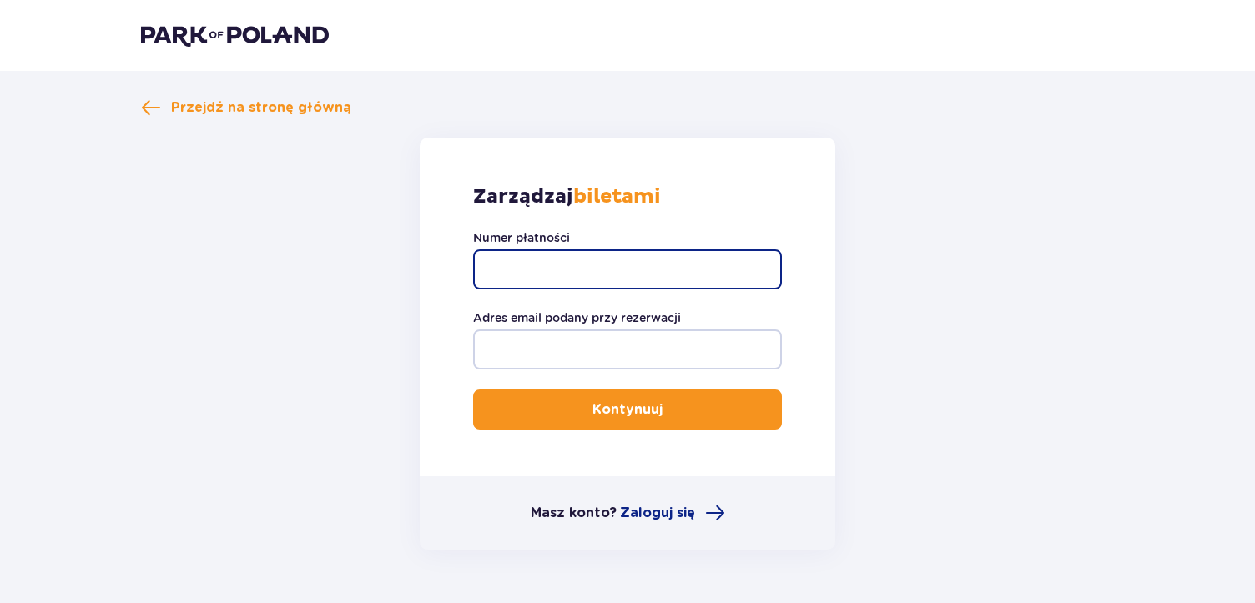
click at [640, 269] on input "Numer płatności" at bounding box center [627, 270] width 309 height 40
type input "t"
click at [640, 269] on input "TR-" at bounding box center [627, 270] width 309 height 40
type input "TR-VRC-EM3TJLX"
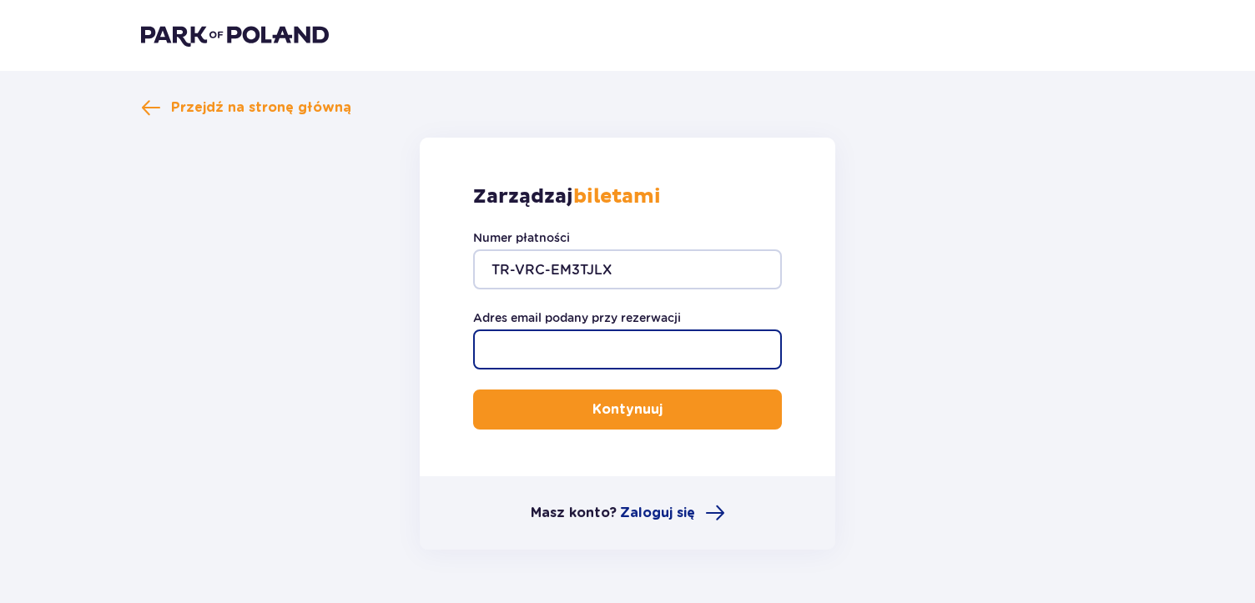
click at [598, 354] on input "Adres email podany przy rezerwacji" at bounding box center [627, 350] width 309 height 40
type input "slawekok@poczta.fm"
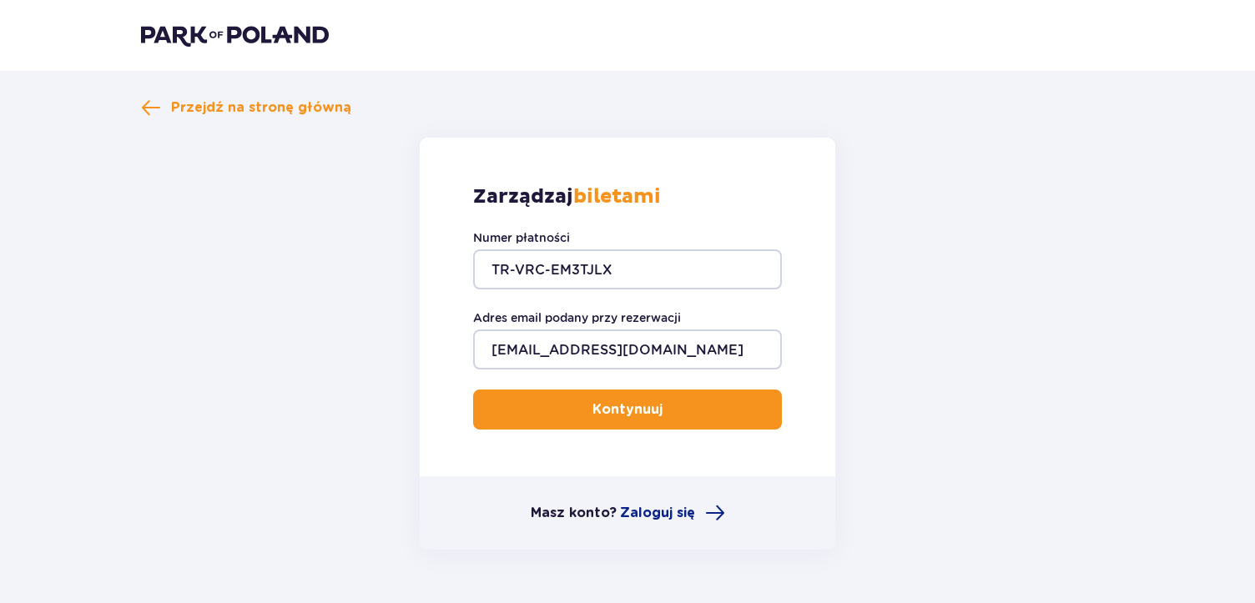
click at [593, 413] on p "Kontynuuj" at bounding box center [628, 410] width 70 height 18
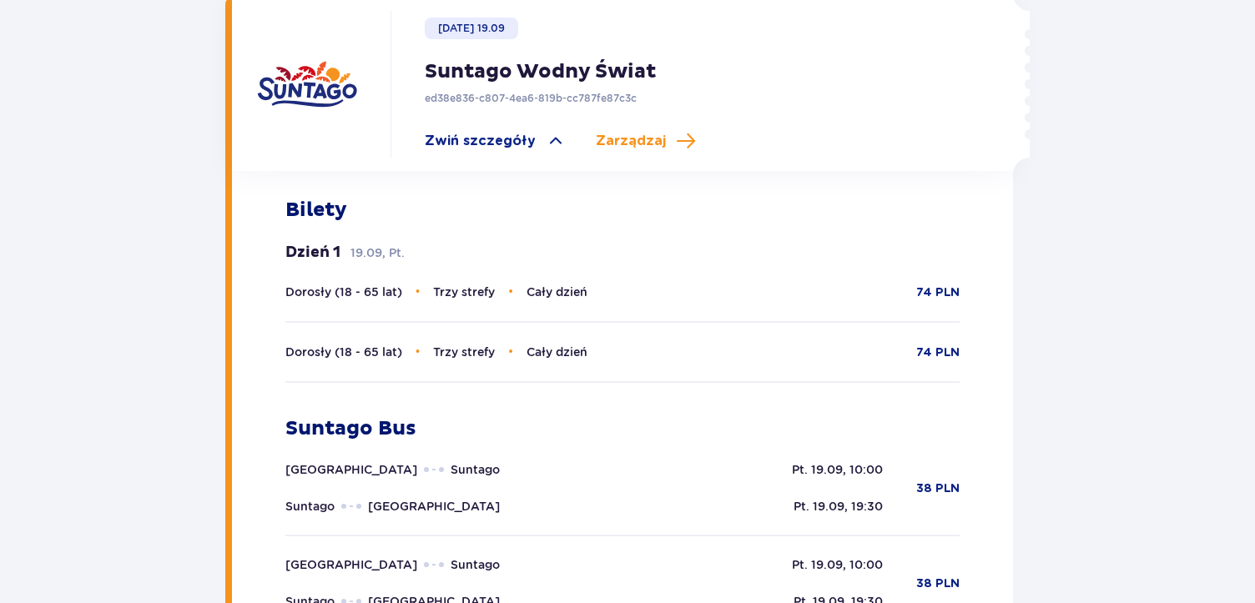
scroll to position [458, 0]
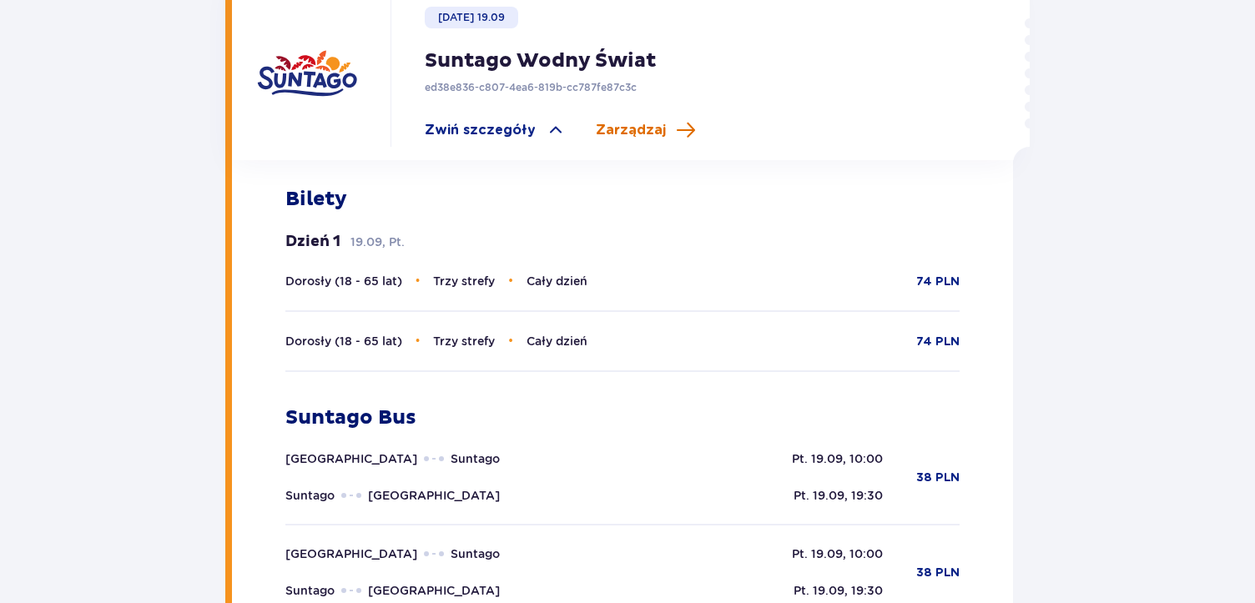
click at [623, 133] on span "Zarządzaj" at bounding box center [631, 130] width 70 height 18
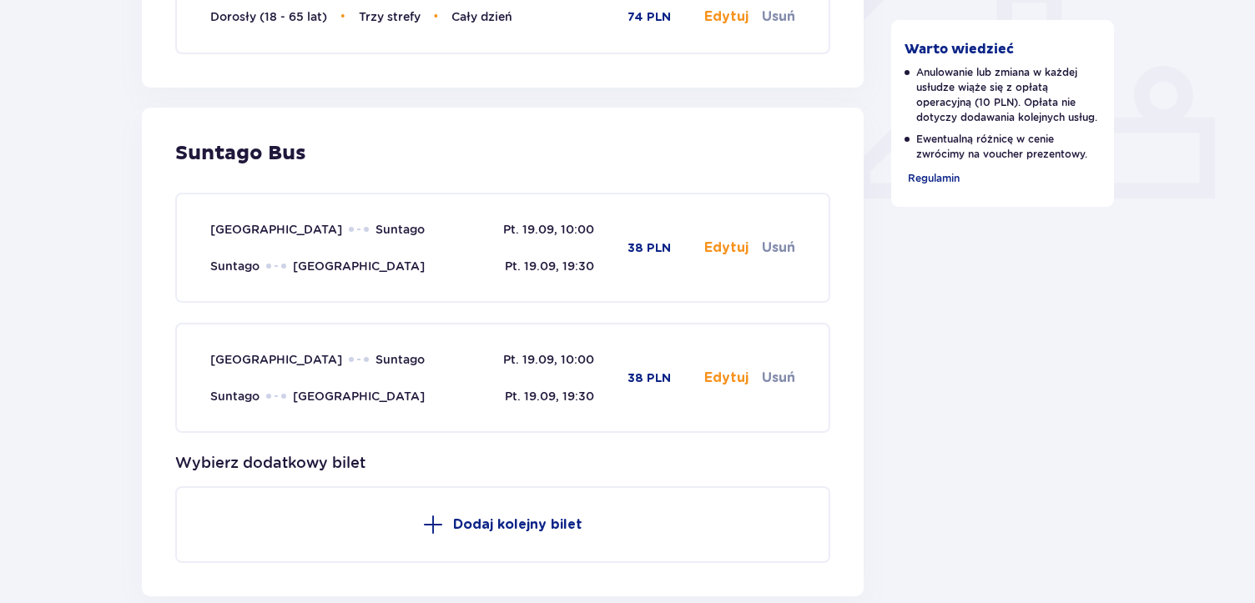
scroll to position [671, 0]
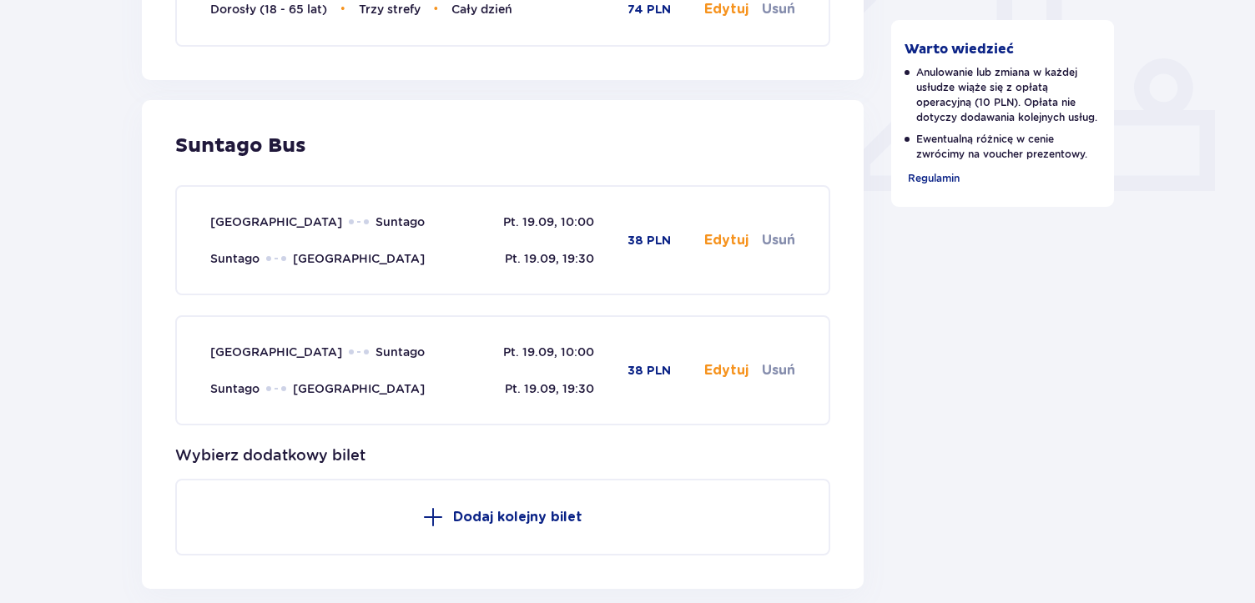
click at [726, 240] on button "Edytuj" at bounding box center [726, 240] width 44 height 18
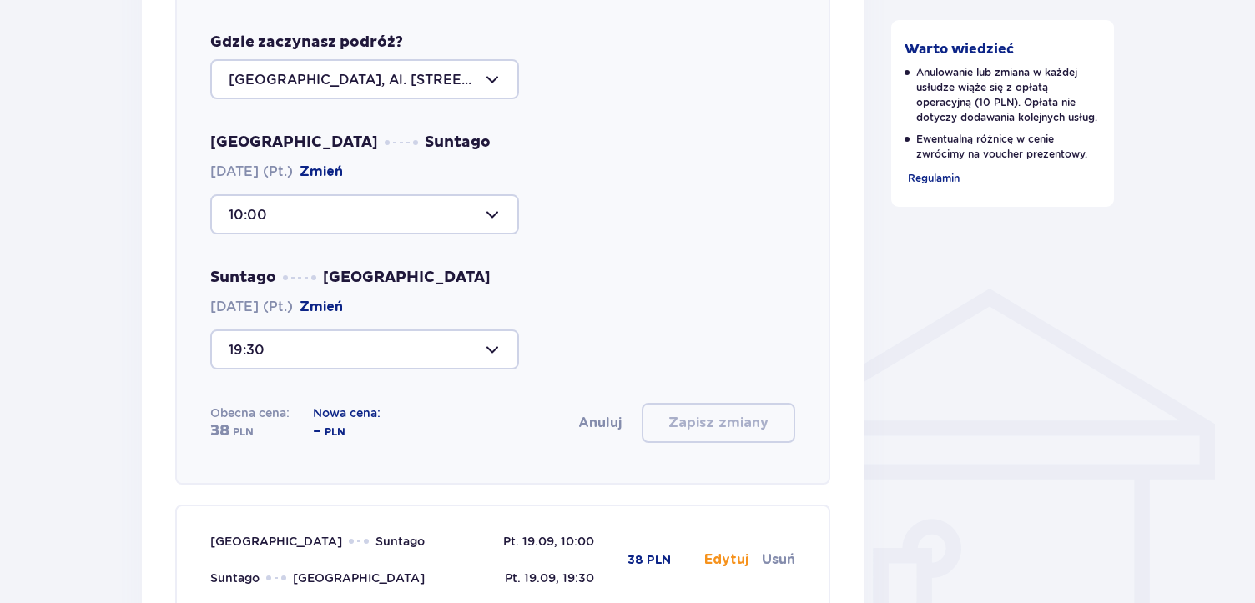
scroll to position [1065, 0]
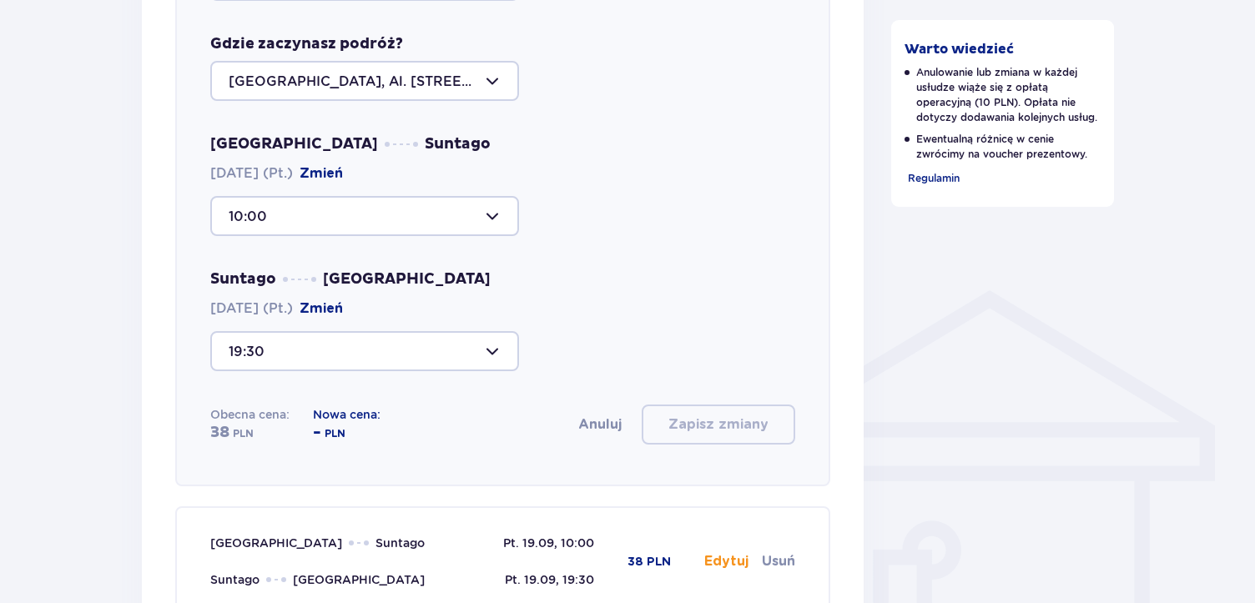
click at [494, 212] on div at bounding box center [364, 216] width 309 height 40
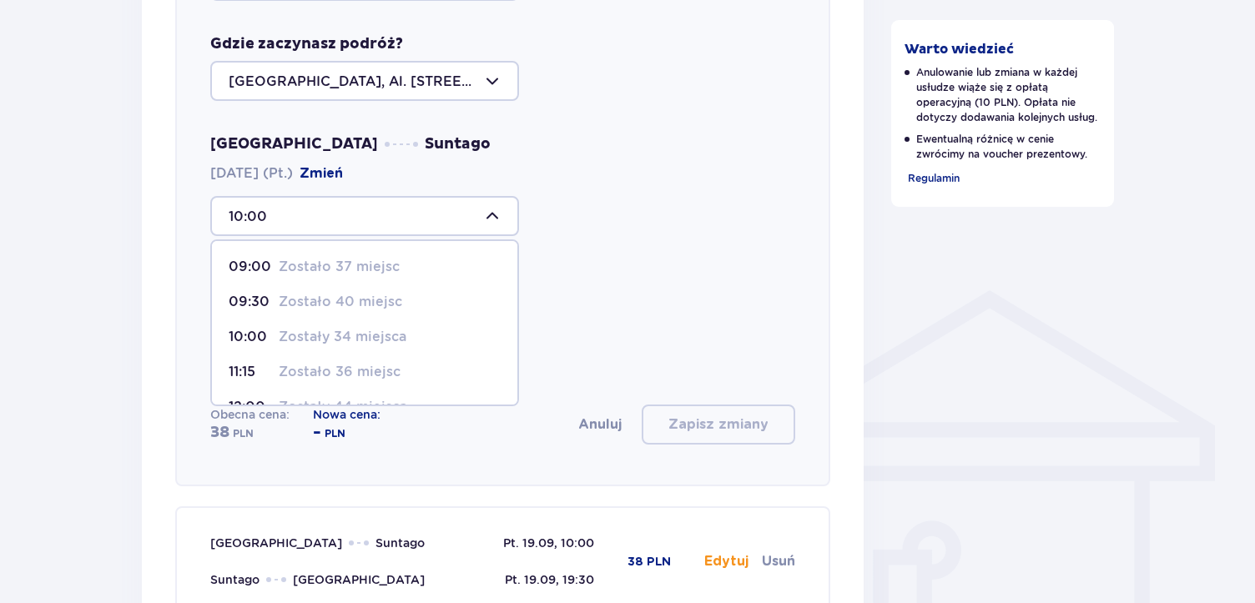
click at [388, 264] on p "Zostało 37 miejsc" at bounding box center [339, 267] width 121 height 18
type input "09:00"
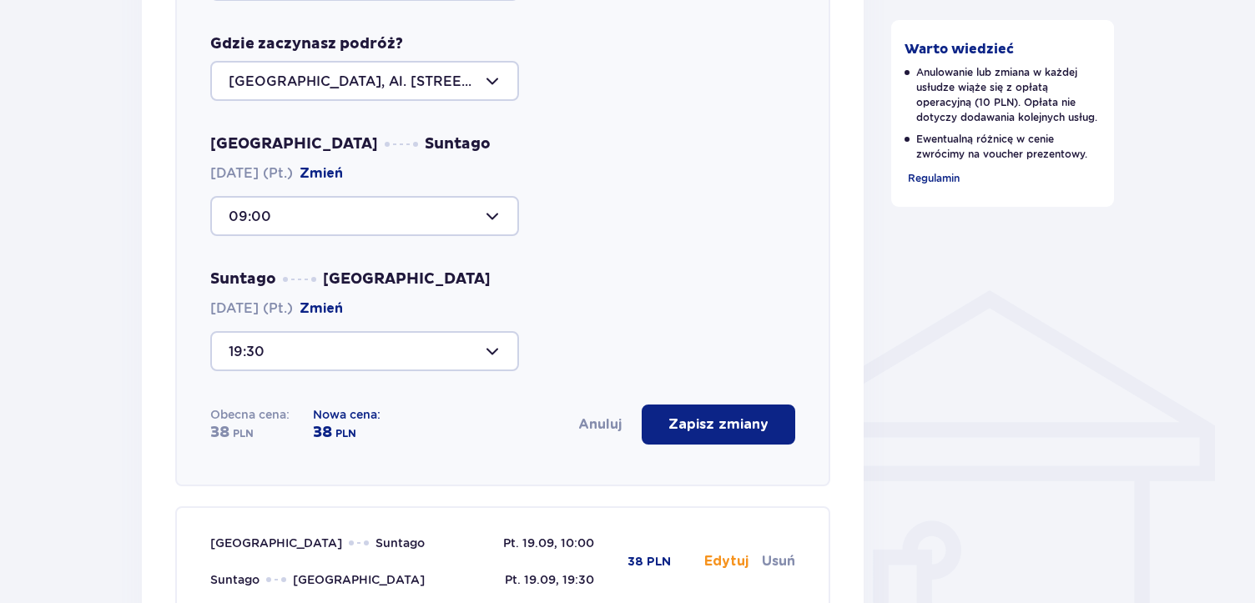
click at [486, 349] on div at bounding box center [364, 351] width 309 height 40
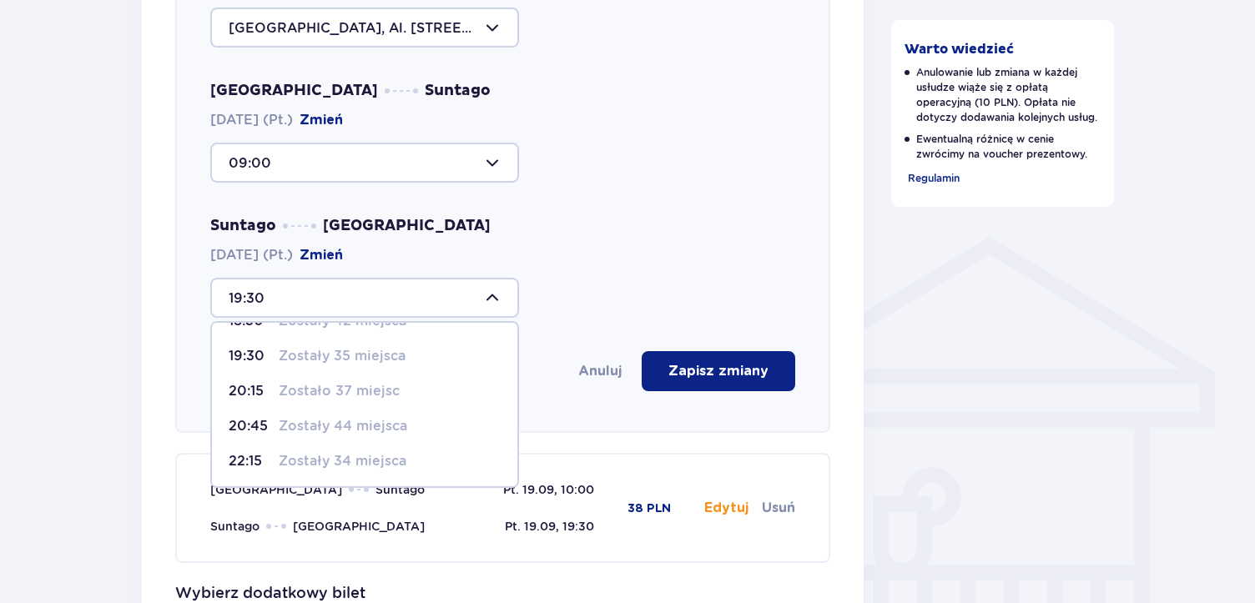
scroll to position [1132, 0]
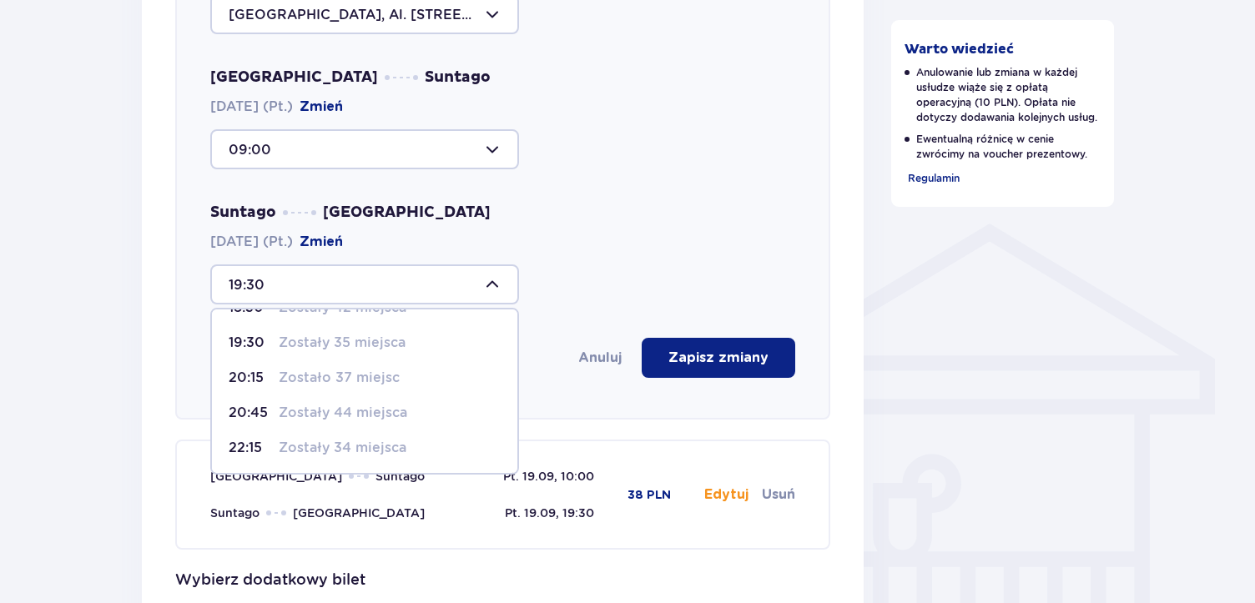
click at [366, 443] on p "Zostały 34 miejsca" at bounding box center [343, 448] width 128 height 18
type input "22:15"
click at [692, 357] on p "Zapisz zmiany" at bounding box center [719, 358] width 100 height 18
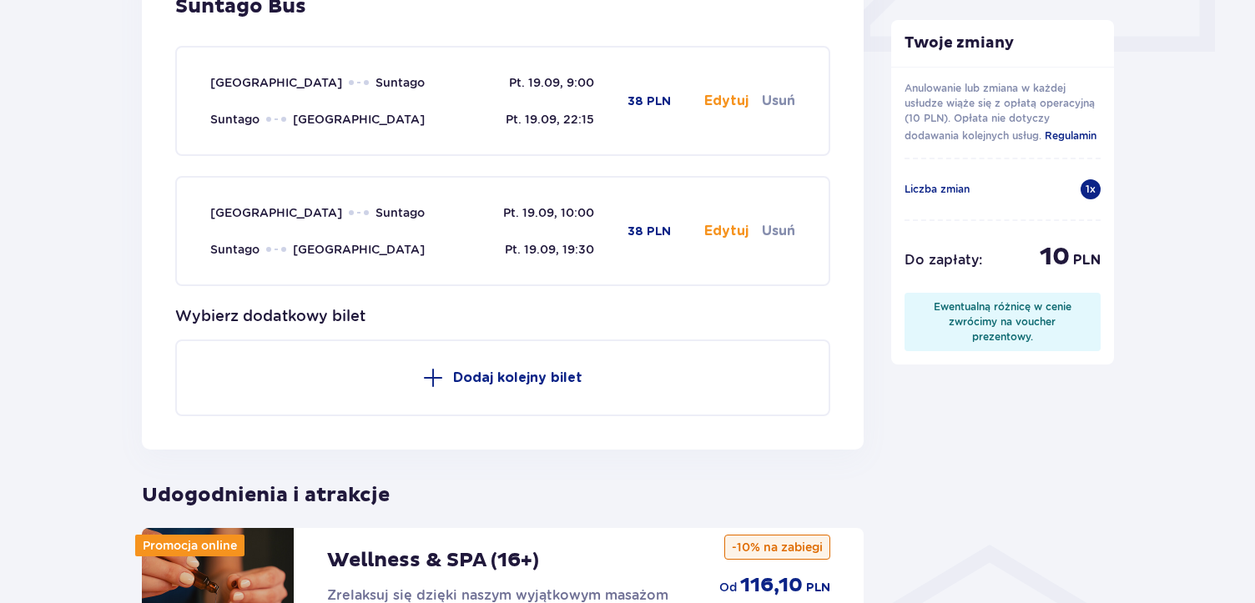
scroll to position [810, 0]
click at [724, 223] on button "Edytuj" at bounding box center [726, 232] width 44 height 18
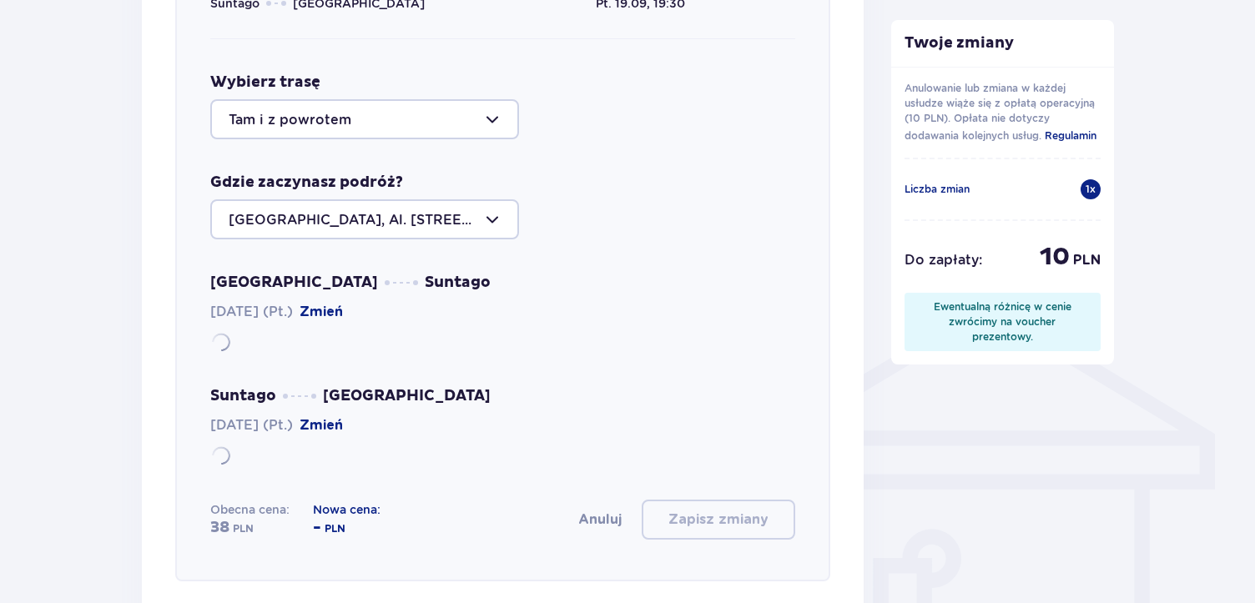
scroll to position [1102, 0]
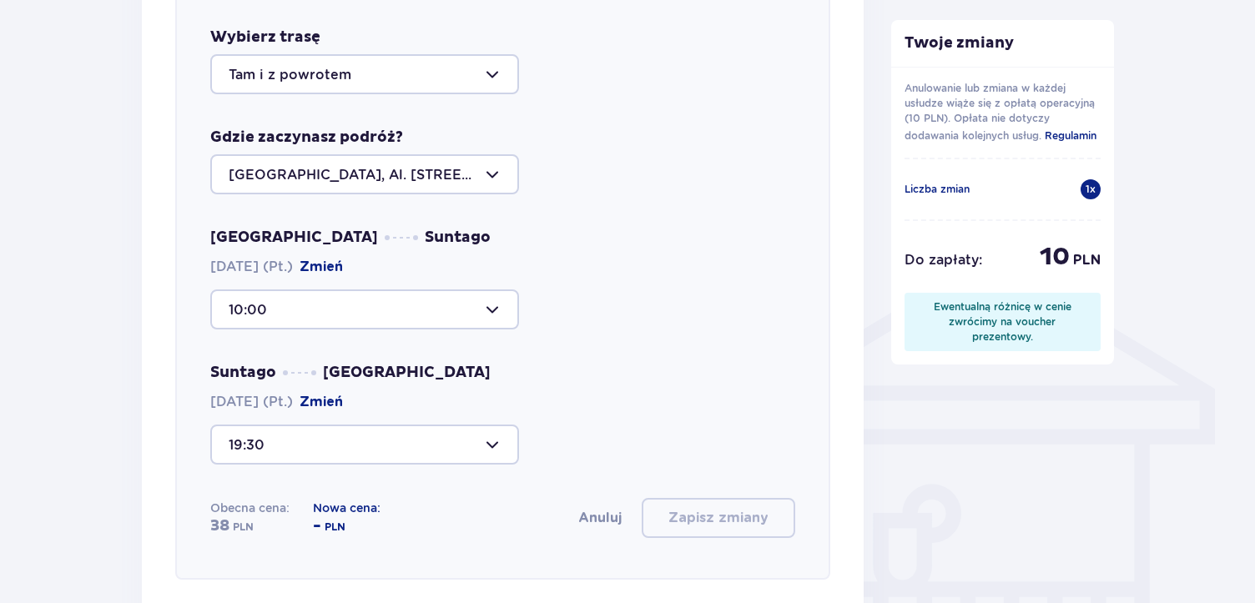
click at [494, 303] on div at bounding box center [364, 310] width 309 height 40
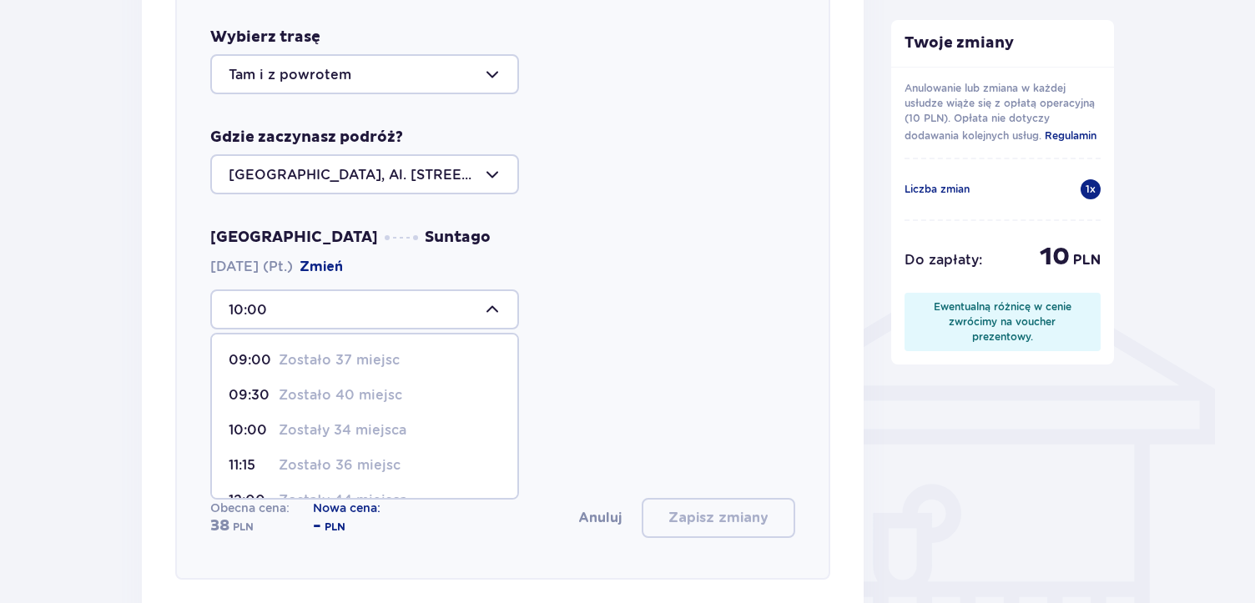
click at [392, 356] on p "Zostało 37 miejsc" at bounding box center [339, 360] width 121 height 18
type input "09:00"
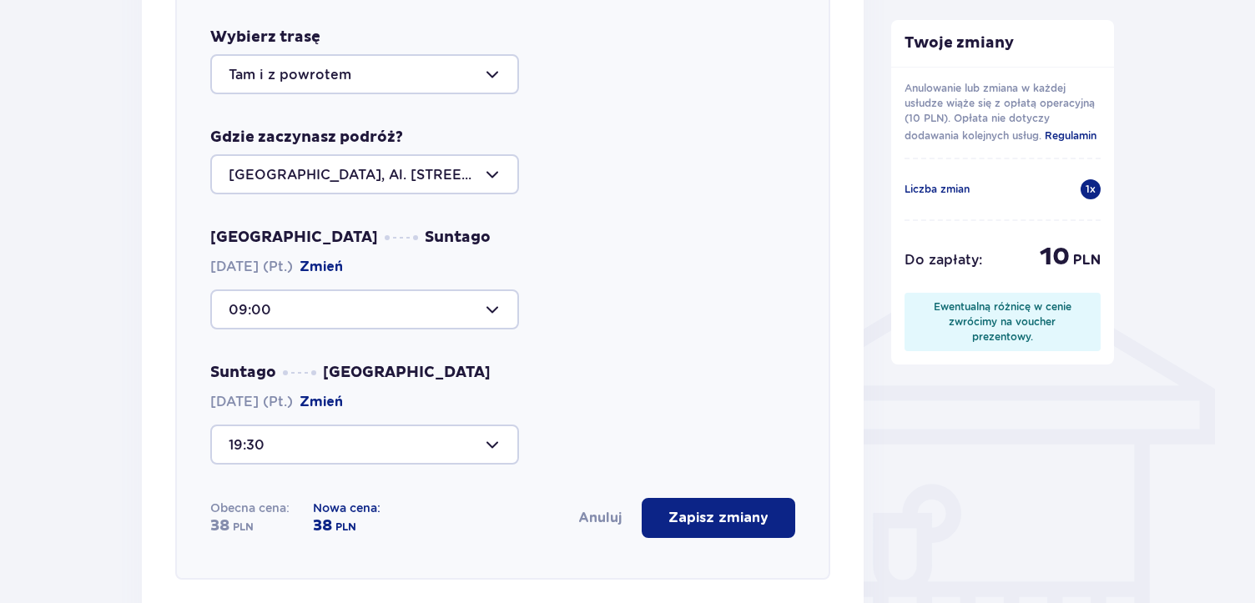
click at [492, 441] on div at bounding box center [364, 445] width 309 height 40
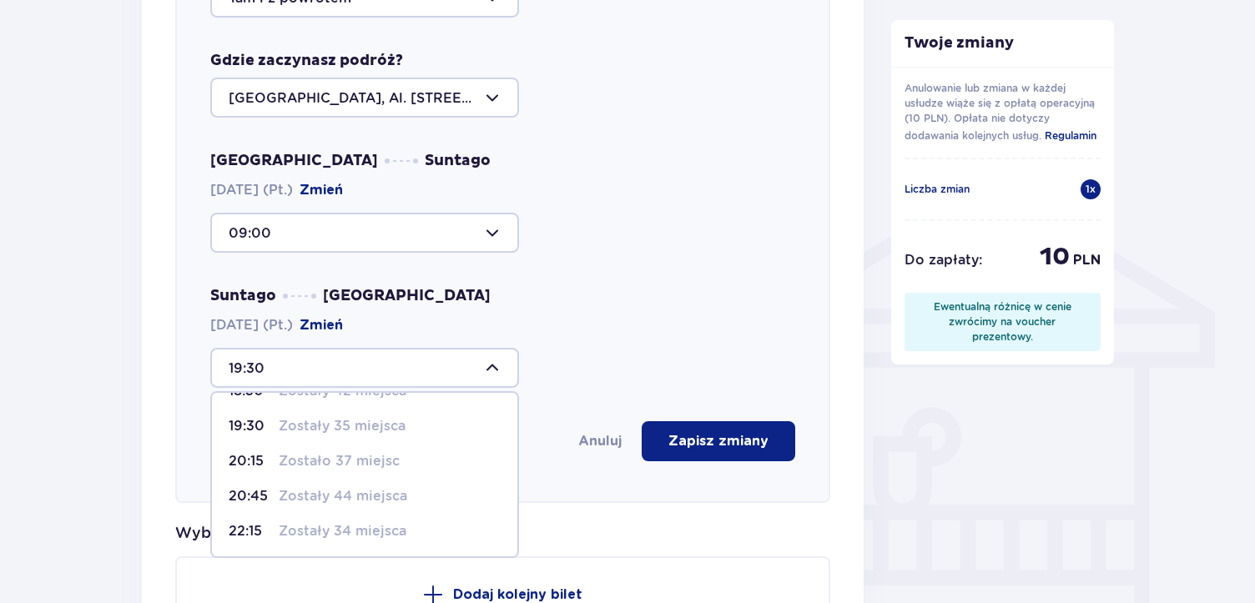
scroll to position [1205, 0]
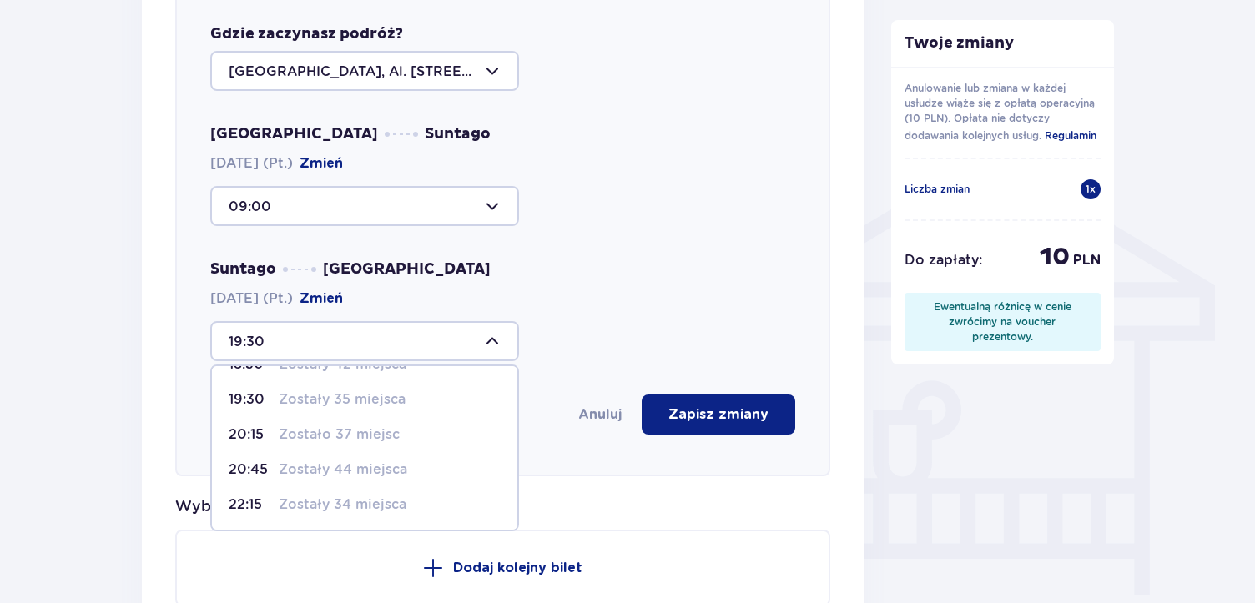
click at [374, 502] on p "Zostały 34 miejsca" at bounding box center [343, 505] width 128 height 18
type input "22:15"
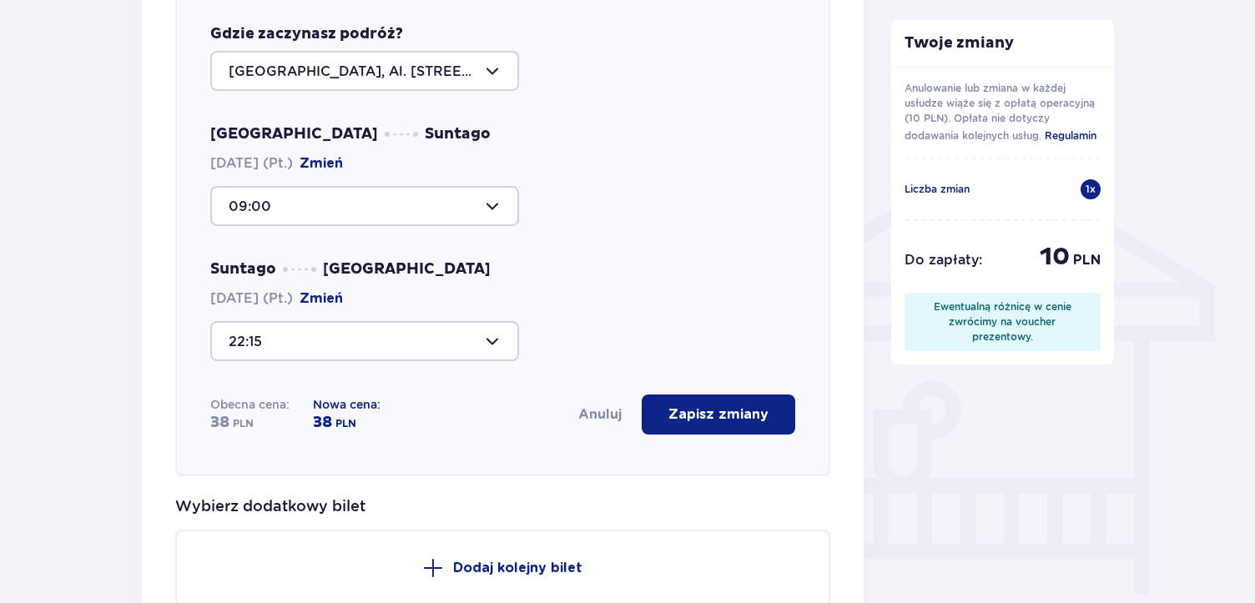
click at [699, 411] on p "Zapisz zmiany" at bounding box center [719, 415] width 100 height 18
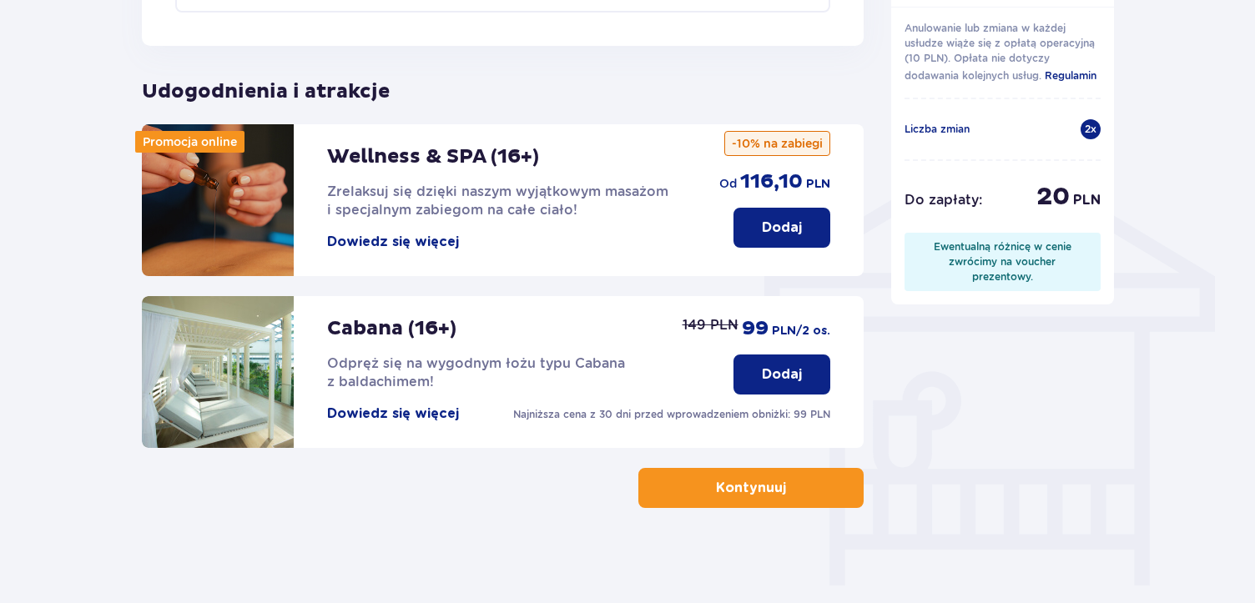
scroll to position [1215, 0]
click at [785, 477] on span "button" at bounding box center [790, 487] width 20 height 20
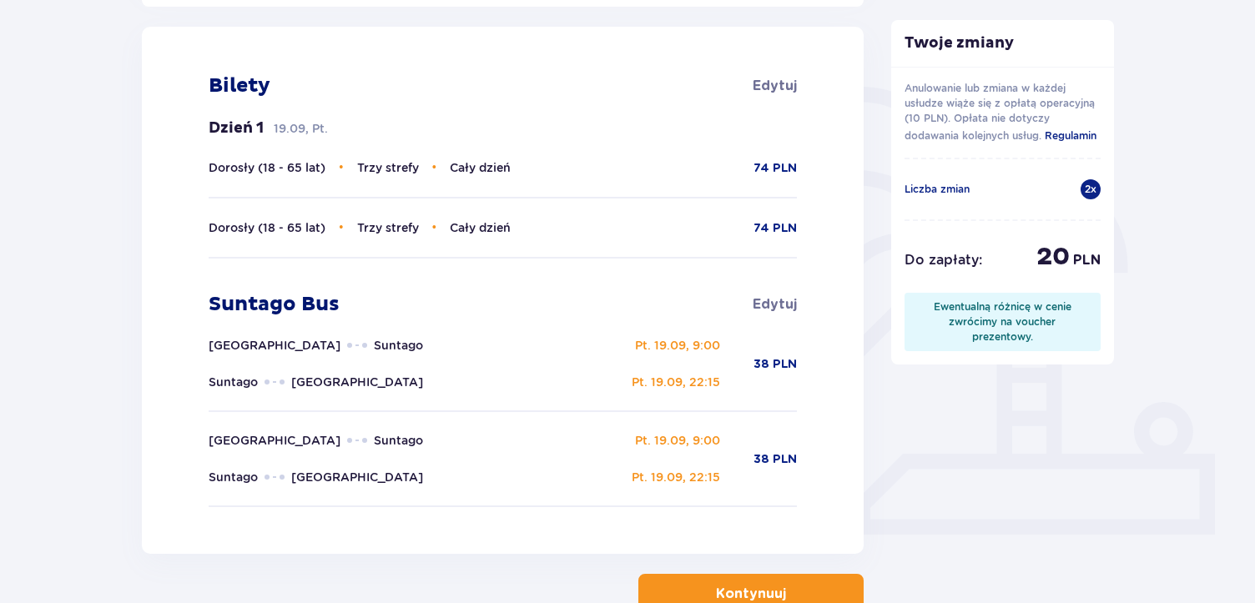
scroll to position [437, 0]
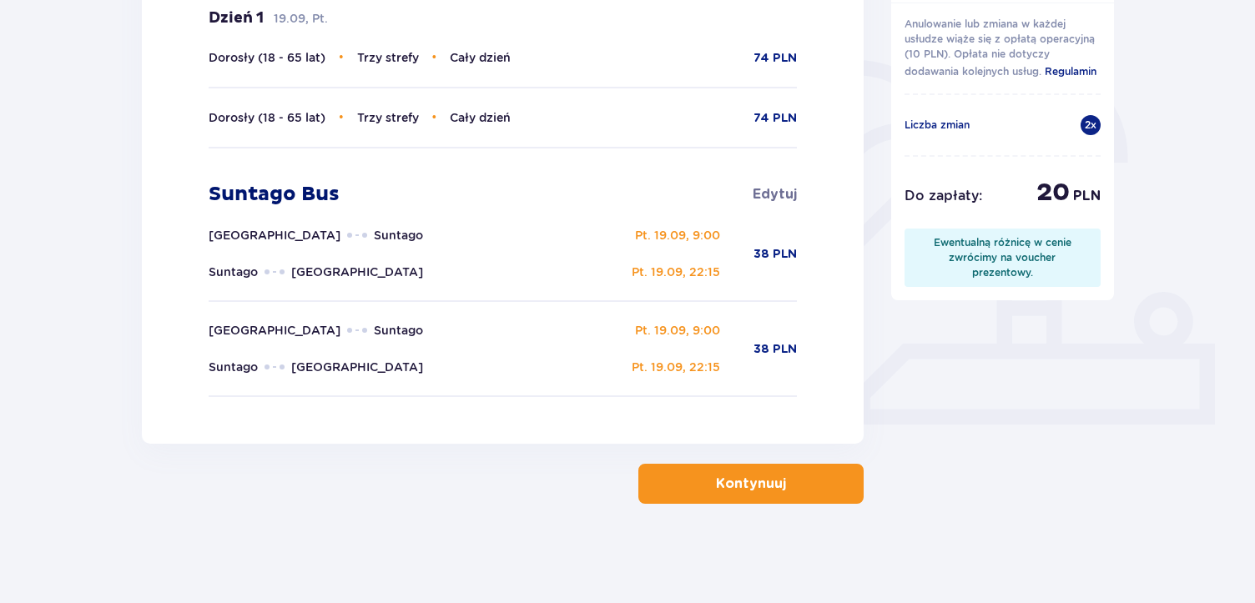
click at [773, 490] on button "Kontynuuj" at bounding box center [750, 484] width 225 height 40
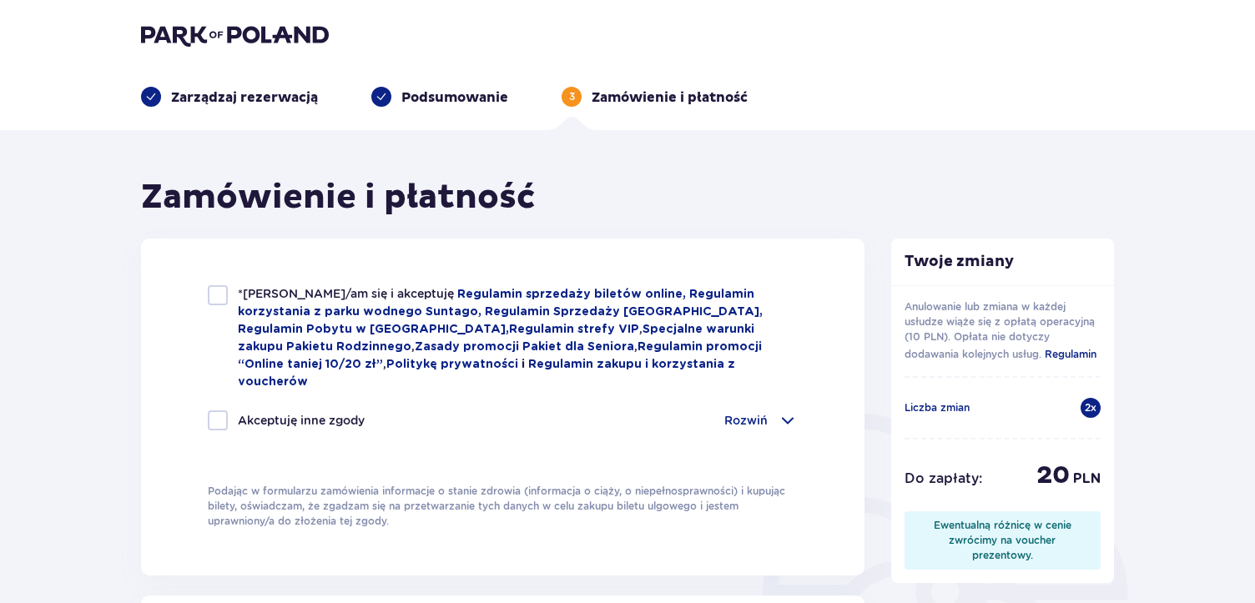
click at [224, 411] on div at bounding box center [218, 421] width 20 height 20
checkbox input "true"
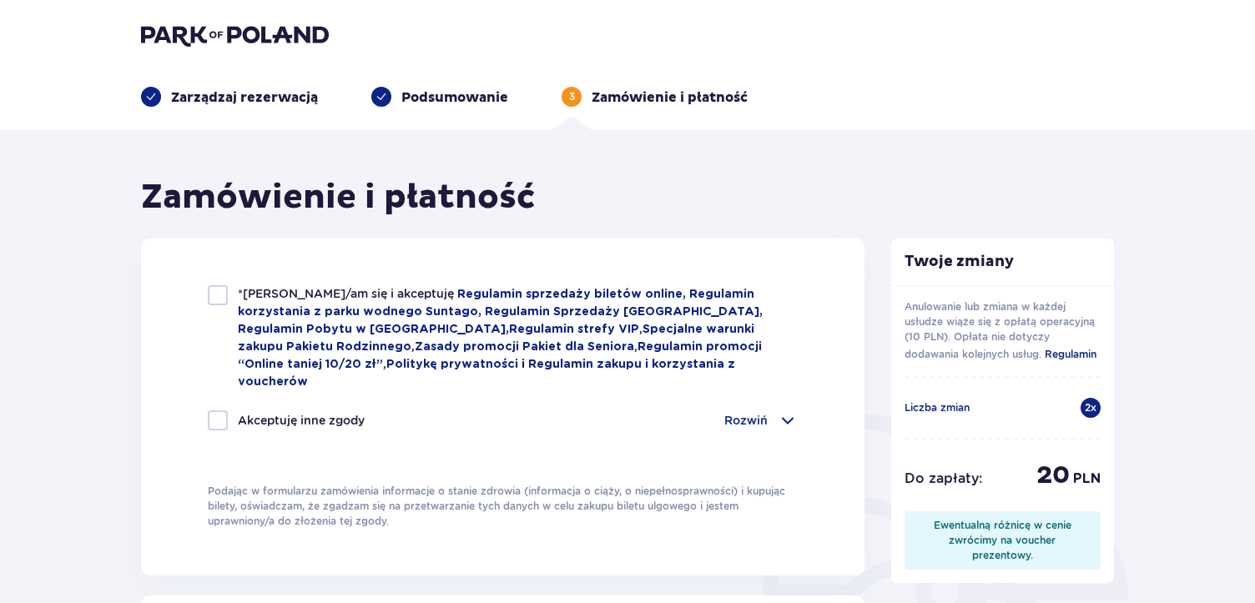
checkbox input "true"
click at [216, 301] on div at bounding box center [218, 295] width 20 height 20
checkbox input "true"
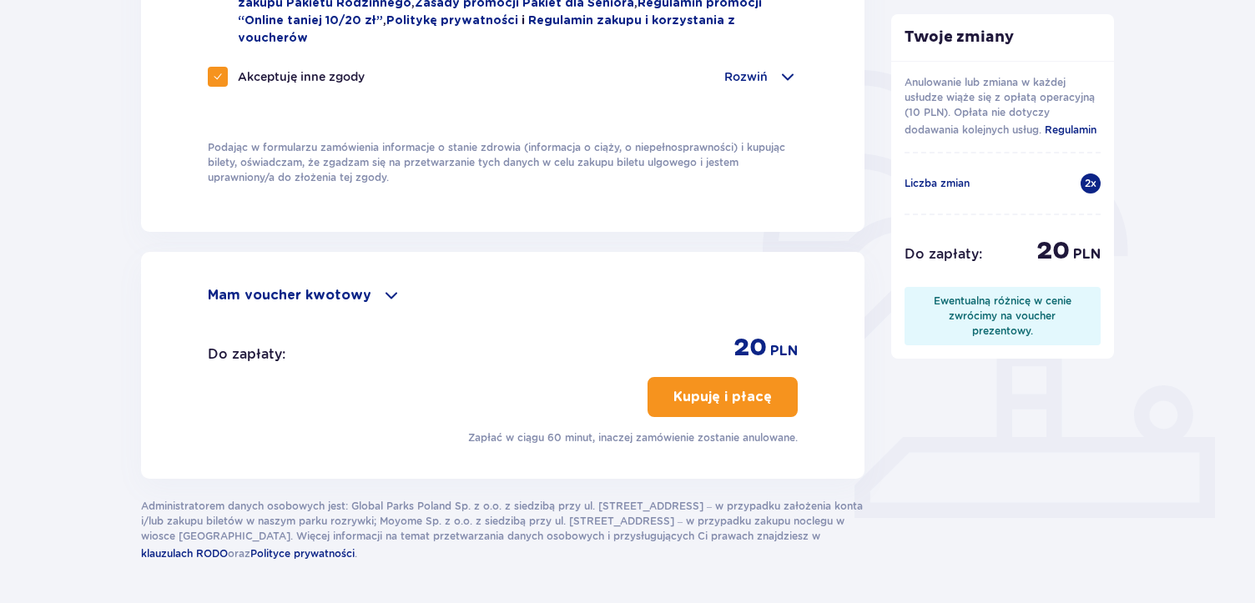
scroll to position [347, 0]
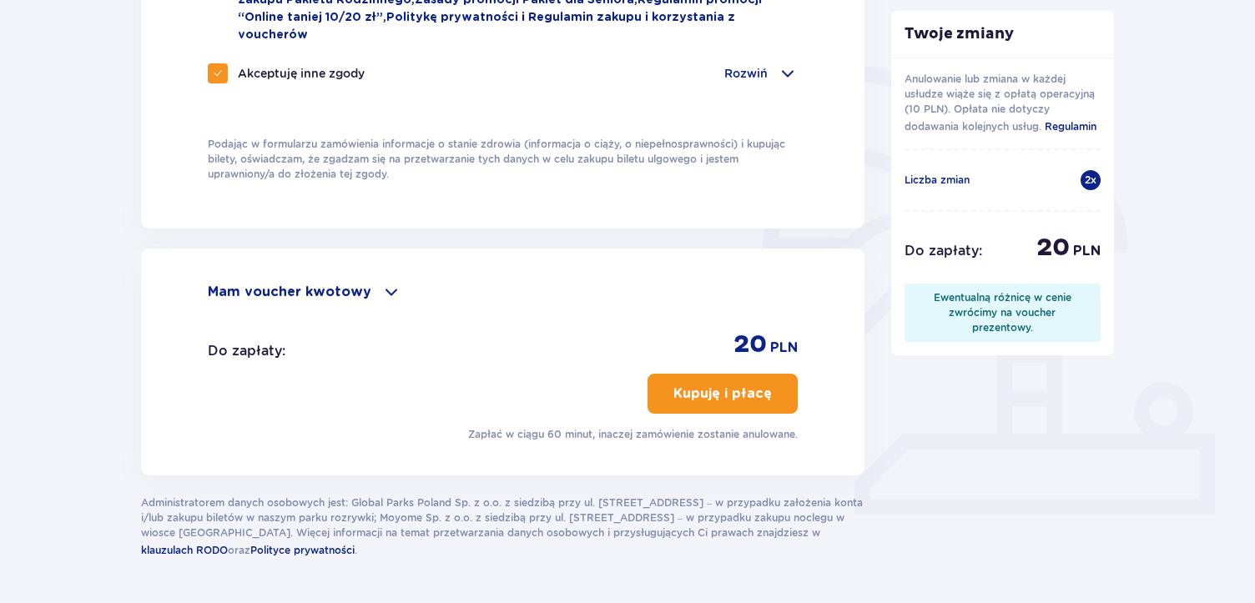
click at [733, 385] on p "Kupuję i płacę" at bounding box center [723, 394] width 98 height 18
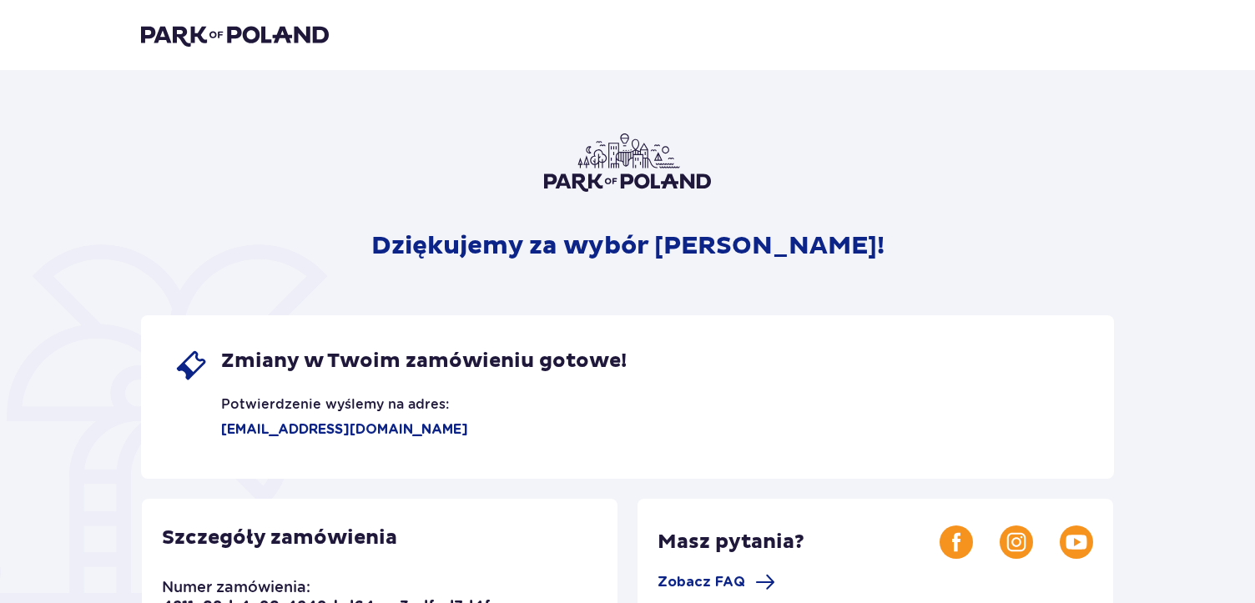
click at [253, 30] on img at bounding box center [235, 34] width 188 height 23
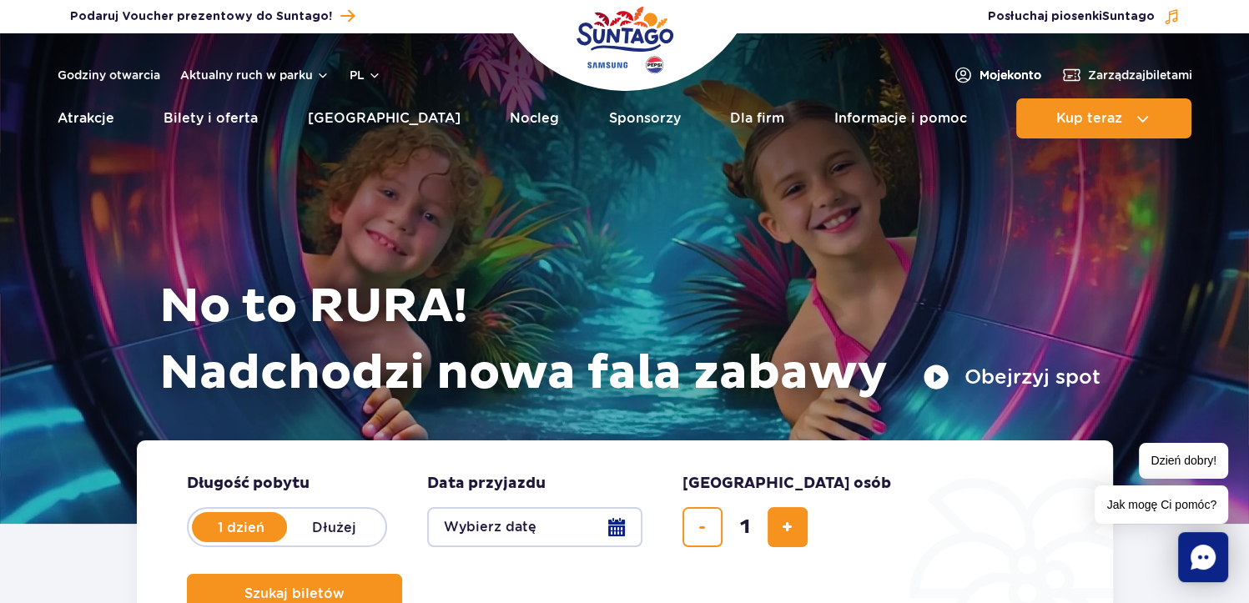
click at [980, 73] on span "Moje konto" at bounding box center [1011, 75] width 62 height 17
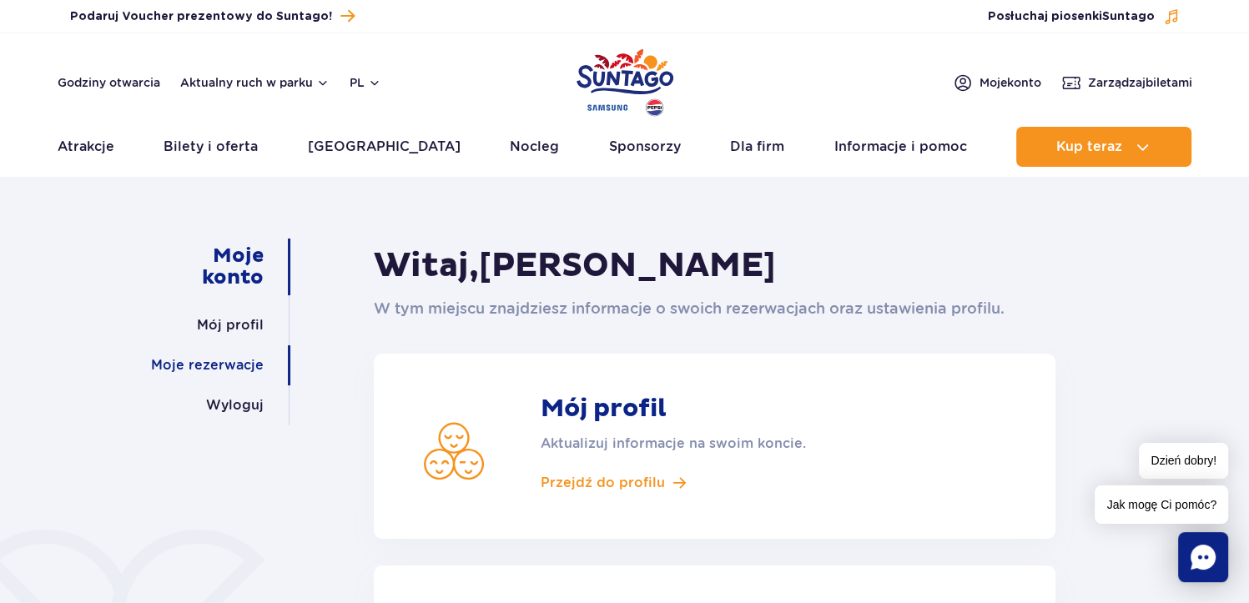
click at [232, 366] on link "Moje rezerwacje" at bounding box center [207, 366] width 113 height 40
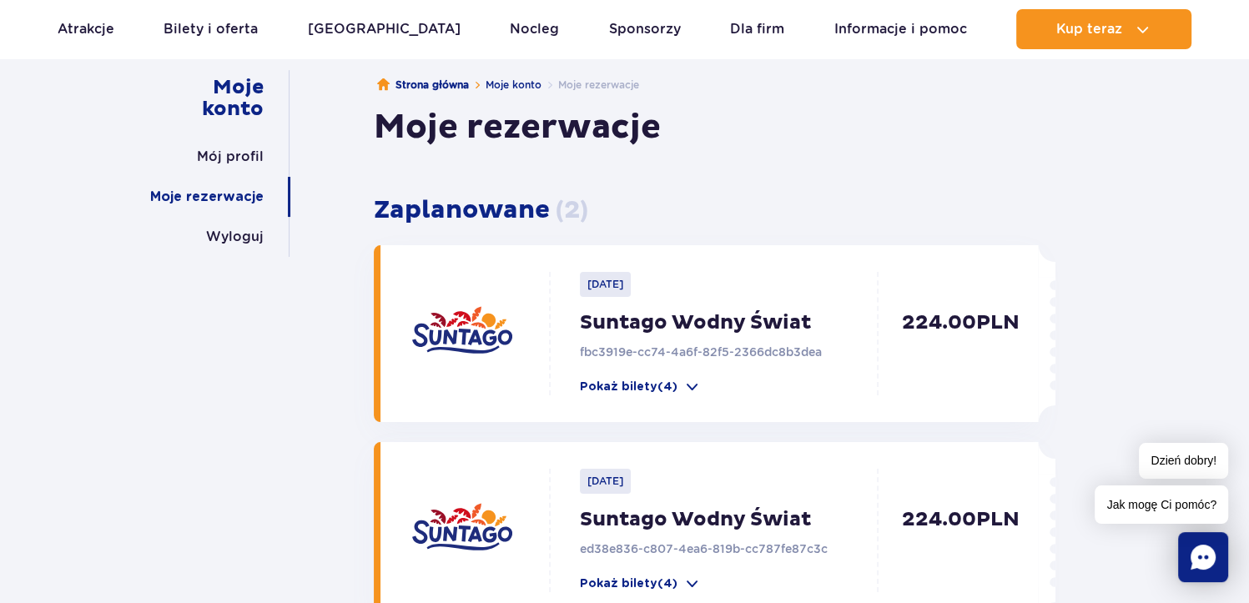
scroll to position [165, 0]
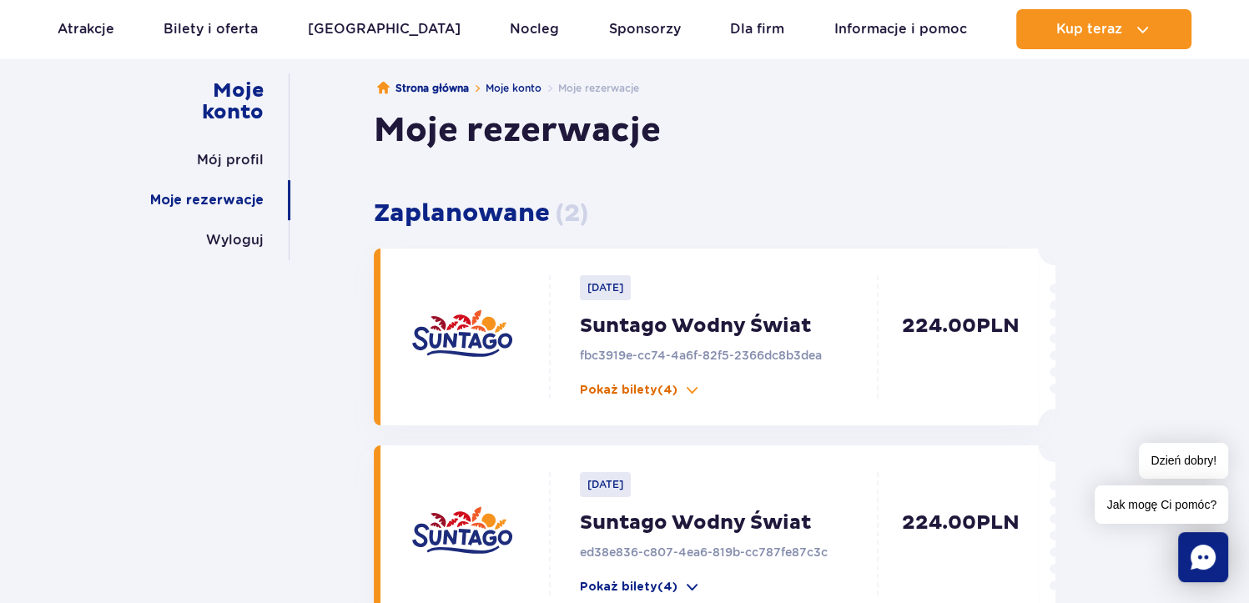
click at [613, 386] on p "Pokaż bilety (4)" at bounding box center [629, 390] width 98 height 17
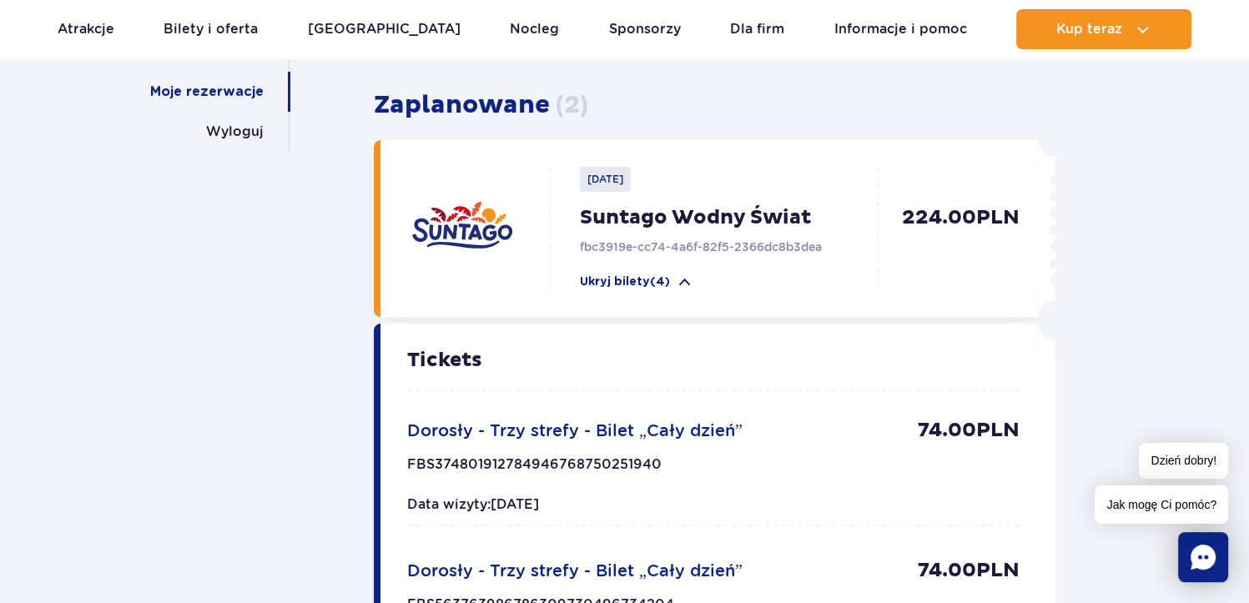
scroll to position [274, 0]
